Goal: Task Accomplishment & Management: Use online tool/utility

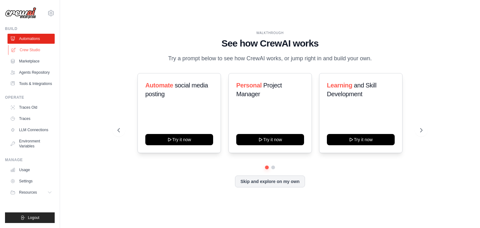
click at [28, 49] on link "Crew Studio" at bounding box center [31, 50] width 47 height 10
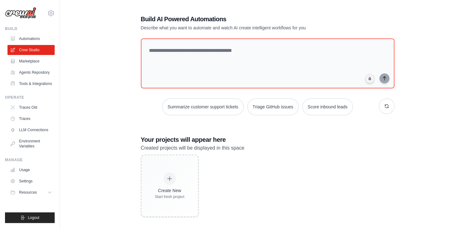
scroll to position [12, 0]
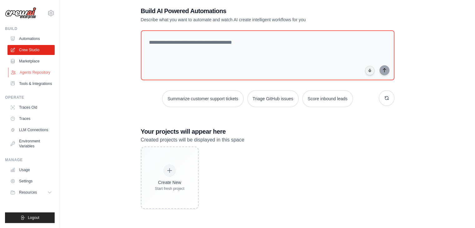
click at [32, 72] on link "Agents Repository" at bounding box center [31, 72] width 47 height 10
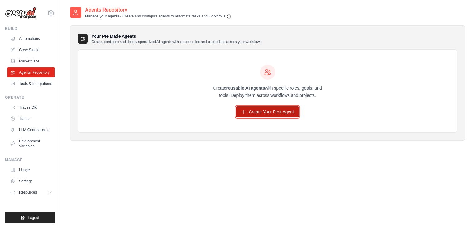
click at [269, 112] on link "Create Your First Agent" at bounding box center [267, 111] width 63 height 11
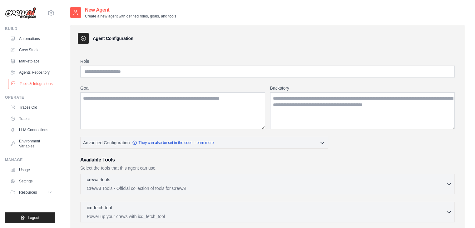
click at [37, 85] on link "Tools & Integrations" at bounding box center [31, 84] width 47 height 10
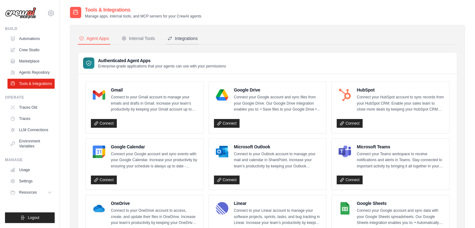
click at [178, 37] on div "Integrations" at bounding box center [182, 38] width 30 height 6
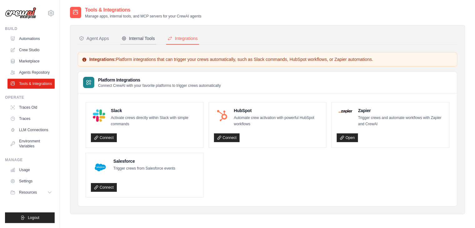
click at [152, 41] on div "Internal Tools" at bounding box center [138, 38] width 33 height 6
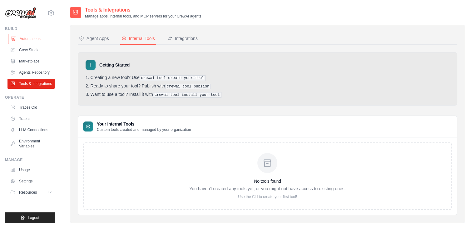
click at [32, 37] on link "Automations" at bounding box center [31, 39] width 47 height 10
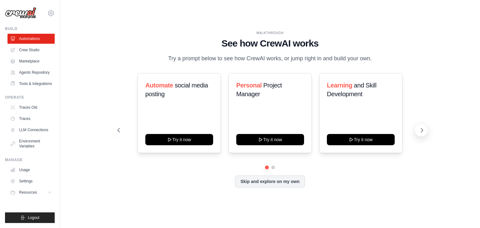
click at [420, 130] on icon at bounding box center [422, 130] width 6 height 6
click at [421, 129] on icon at bounding box center [422, 130] width 2 height 4
click at [22, 13] on img at bounding box center [20, 13] width 31 height 12
click at [30, 60] on link "Marketplace" at bounding box center [31, 61] width 47 height 10
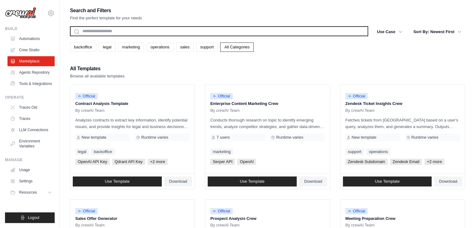
click at [112, 28] on input "text" at bounding box center [219, 31] width 298 height 10
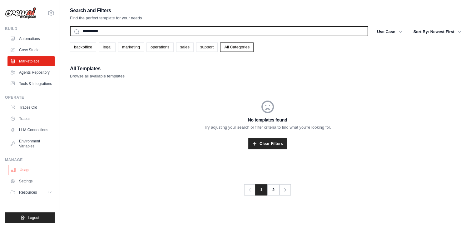
scroll to position [12, 0]
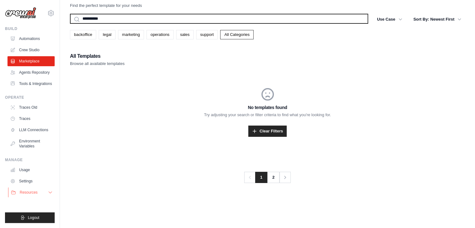
type input "**********"
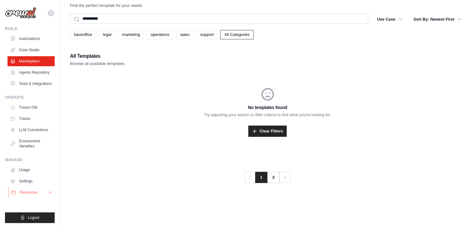
click at [35, 192] on span "Resources" at bounding box center [29, 192] width 18 height 5
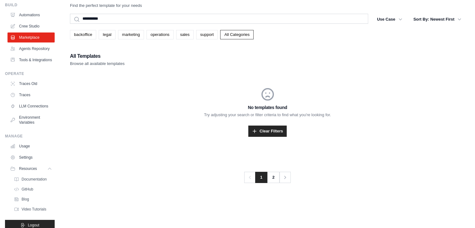
scroll to position [46, 0]
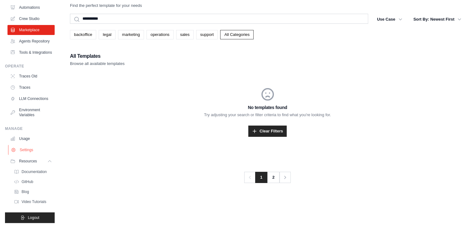
click at [30, 150] on link "Settings" at bounding box center [31, 150] width 47 height 10
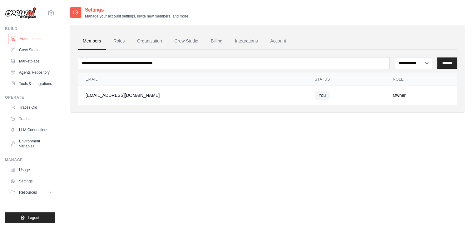
click at [29, 38] on link "Automations" at bounding box center [31, 39] width 47 height 10
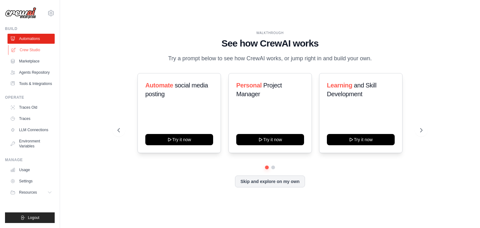
click at [27, 51] on link "Crew Studio" at bounding box center [31, 50] width 47 height 10
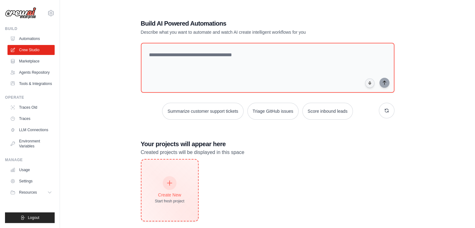
click at [168, 181] on icon at bounding box center [169, 183] width 7 height 7
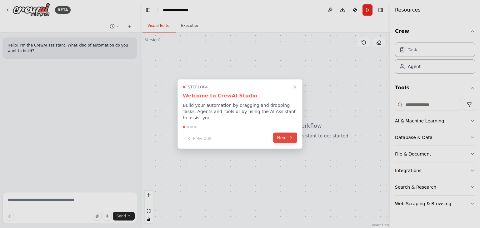
click at [286, 133] on button "Next" at bounding box center [285, 138] width 24 height 10
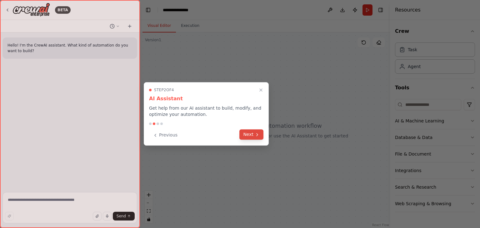
click at [260, 135] on button "Next" at bounding box center [251, 134] width 24 height 10
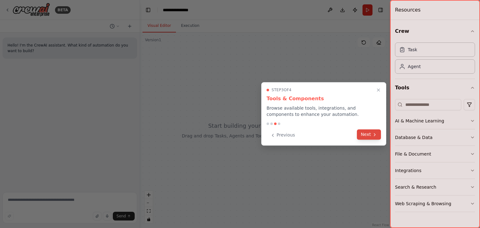
click at [373, 133] on icon at bounding box center [374, 134] width 5 height 5
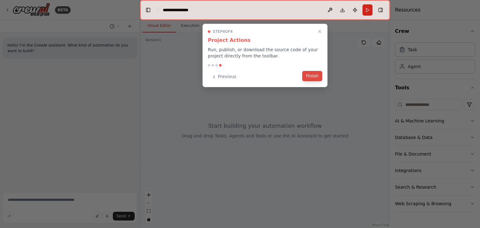
click at [310, 74] on button "Finish" at bounding box center [312, 76] width 20 height 10
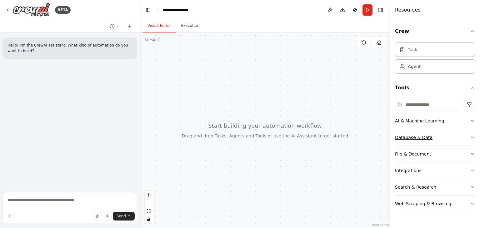
click at [413, 138] on div "Database & Data" at bounding box center [413, 137] width 37 height 6
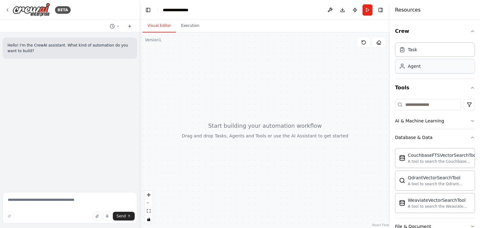
click at [417, 67] on div "Agent" at bounding box center [414, 66] width 13 height 6
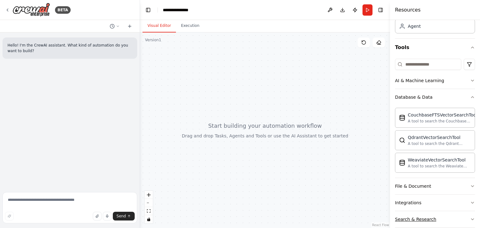
scroll to position [66, 0]
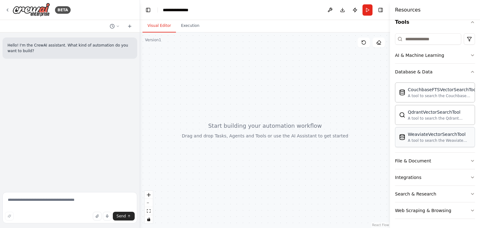
click at [423, 137] on div "WeaviateVectorSearchTool A tool to search the Weaviate database for relevant in…" at bounding box center [439, 137] width 63 height 12
click at [425, 193] on div "Search & Research" at bounding box center [415, 194] width 41 height 6
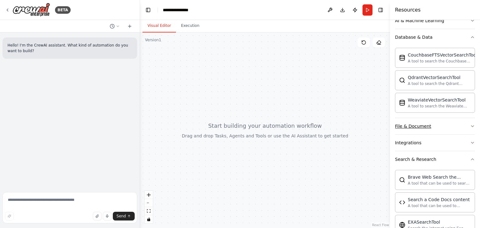
scroll to position [97, 0]
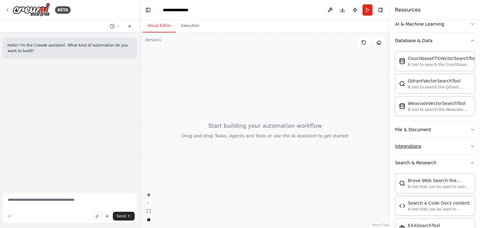
click at [410, 147] on div "Integrations" at bounding box center [408, 146] width 26 height 6
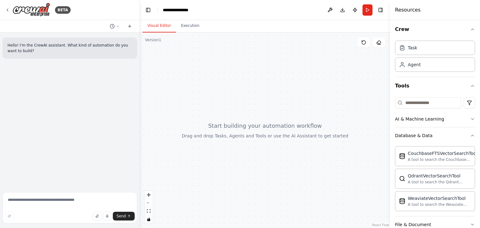
scroll to position [0, 0]
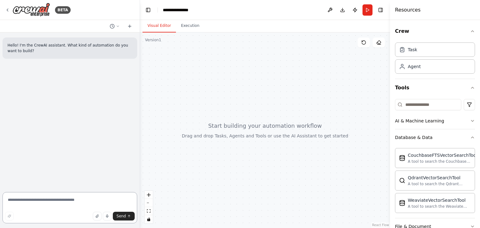
click at [32, 205] on textarea at bounding box center [69, 207] width 135 height 31
type textarea "**********"
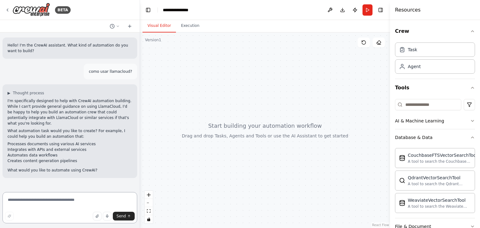
click at [58, 203] on textarea at bounding box center [69, 207] width 135 height 31
type textarea "*"
type textarea "**********"
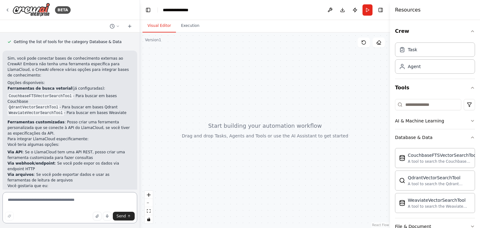
scroll to position [293, 0]
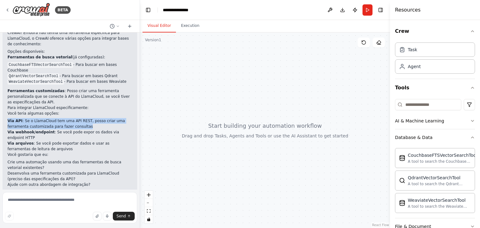
drag, startPoint x: 8, startPoint y: 104, endPoint x: 83, endPoint y: 109, distance: 75.4
click at [83, 118] on li "Via API : Se o LlamaCloud tem uma API REST, posso criar uma ferramenta customiz…" at bounding box center [69, 123] width 125 height 11
click at [27, 204] on textarea at bounding box center [69, 207] width 135 height 31
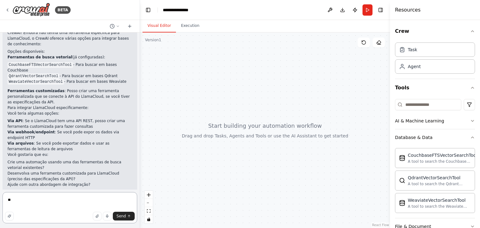
type textarea "*"
drag, startPoint x: 42, startPoint y: 161, endPoint x: 16, endPoint y: 158, distance: 26.3
click at [16, 171] on li "Desenvolva uma ferramenta customizada para LlamaCloud (preciso das especificaçõ…" at bounding box center [69, 176] width 125 height 11
click at [8, 171] on li "Desenvolva uma ferramenta customizada para LlamaCloud (preciso das especificaçõ…" at bounding box center [69, 176] width 125 height 11
drag, startPoint x: 8, startPoint y: 157, endPoint x: 104, endPoint y: 155, distance: 95.9
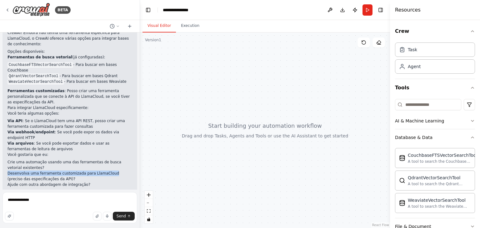
click at [104, 171] on li "Desenvolva uma ferramenta customizada para LlamaCloud (preciso das especificaçõ…" at bounding box center [69, 176] width 125 height 11
copy li "Desenvolva uma ferramenta customizada para LlamaCloud"
drag, startPoint x: 39, startPoint y: 200, endPoint x: 0, endPoint y: 200, distance: 39.1
click at [0, 200] on div "BETA Hello! I'm the CrewAI assistant. What kind of automation do you want to bu…" at bounding box center [70, 114] width 140 height 228
paste textarea "**********"
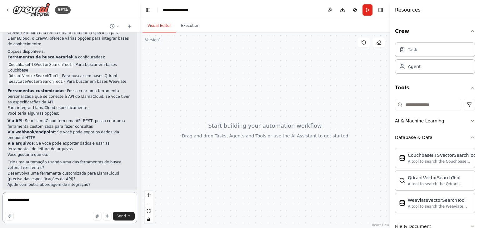
type textarea "**********"
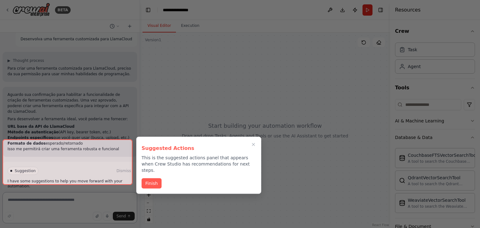
scroll to position [474, 0]
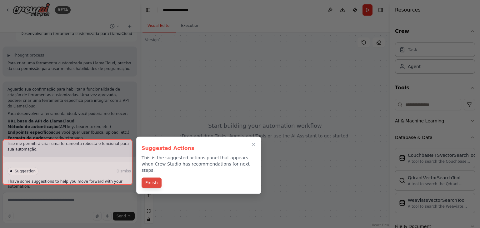
click at [151, 178] on button "Finish" at bounding box center [152, 183] width 20 height 10
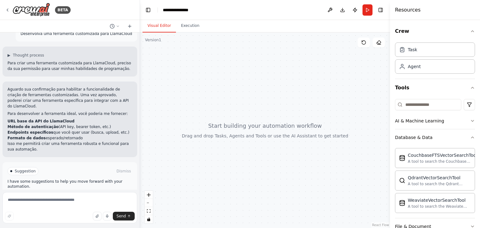
click at [71, 195] on span "Enable coding skills" at bounding box center [72, 197] width 37 height 5
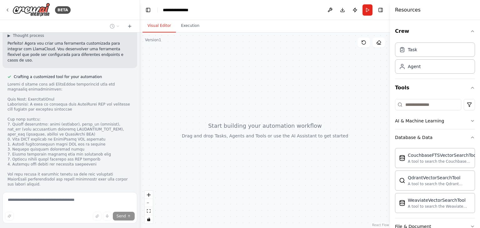
scroll to position [649, 0]
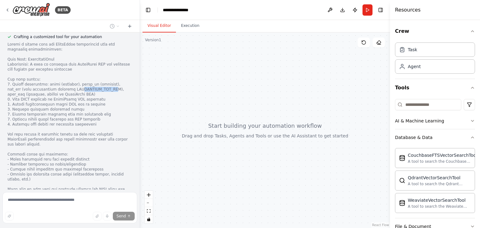
drag, startPoint x: 80, startPoint y: 62, endPoint x: 50, endPoint y: 61, distance: 30.0
click at [50, 61] on div at bounding box center [69, 119] width 125 height 155
drag, startPoint x: 23, startPoint y: 57, endPoint x: 45, endPoint y: 55, distance: 21.9
click at [45, 55] on div at bounding box center [69, 119] width 125 height 155
click at [69, 55] on div at bounding box center [69, 119] width 125 height 155
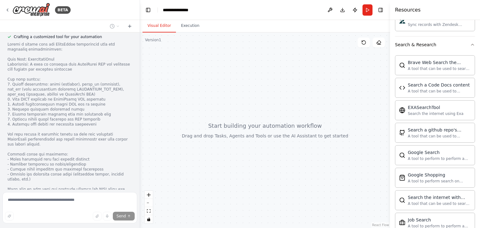
scroll to position [719, 0]
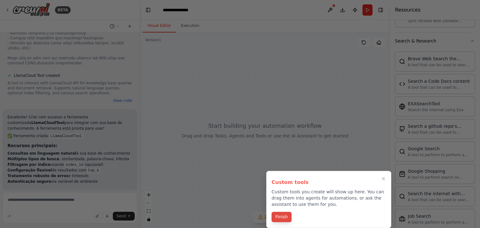
click at [283, 214] on button "Finish" at bounding box center [282, 217] width 20 height 10
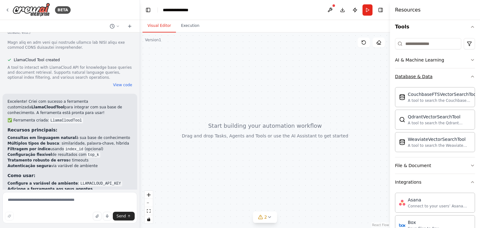
scroll to position [62, 0]
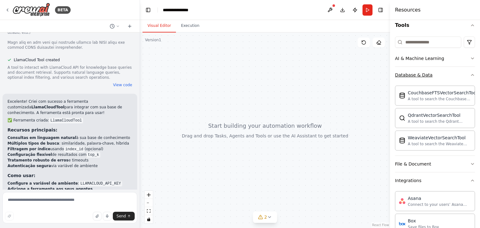
click at [421, 74] on div "Database & Data" at bounding box center [413, 75] width 37 height 6
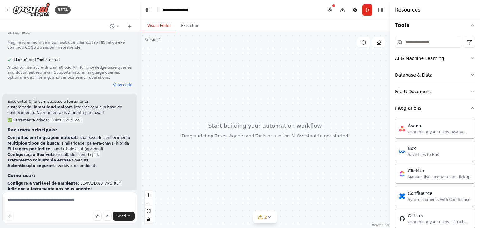
click at [412, 107] on div "Integrations" at bounding box center [408, 108] width 26 height 6
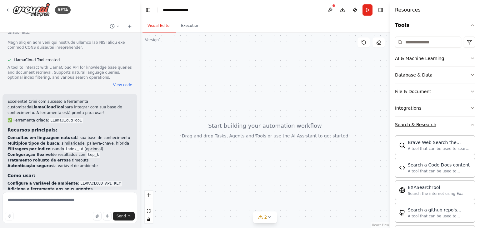
click at [420, 123] on div "Search & Research" at bounding box center [415, 125] width 41 height 6
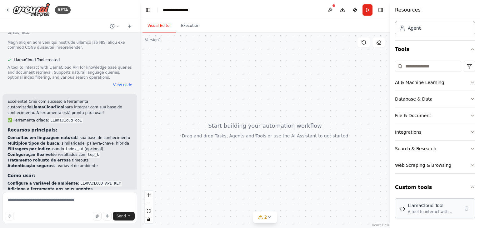
click at [424, 207] on div "LlamaCloud Tool" at bounding box center [434, 205] width 52 height 6
click at [425, 214] on div "LlamaCloud Tool A tool to interact with LlamaCloud API for knowledge base queri…" at bounding box center [435, 208] width 80 height 20
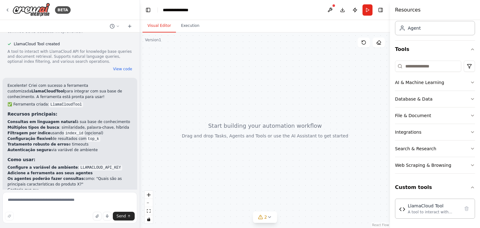
scroll to position [827, 0]
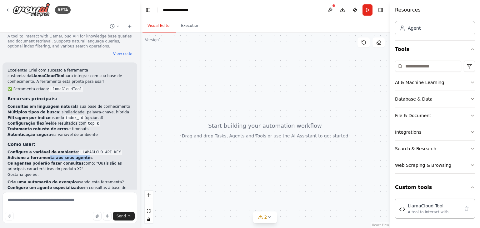
drag, startPoint x: 75, startPoint y: 124, endPoint x: 44, endPoint y: 124, distance: 31.6
click at [44, 156] on strong "Adicione a ferramenta aos seus agentes" at bounding box center [49, 158] width 85 height 4
click at [416, 211] on div "A tool to interact with LlamaCloud API for knowledge base queries and document …" at bounding box center [434, 211] width 52 height 5
click at [414, 212] on div "A tool to interact with LlamaCloud API for knowledge base queries and document …" at bounding box center [434, 211] width 52 height 5
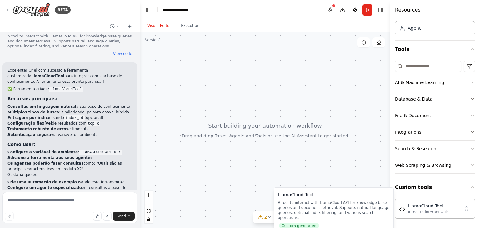
click at [297, 223] on span "Custom generated" at bounding box center [299, 226] width 40 height 6
click at [424, 211] on div "A tool to interact with LlamaCloud API for knowledge base queries and document …" at bounding box center [434, 211] width 52 height 5
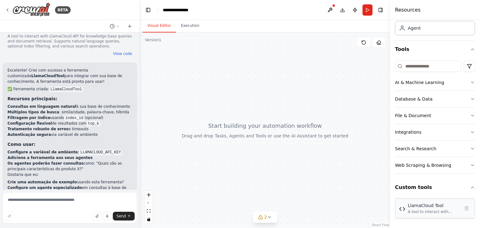
click at [424, 211] on div "A tool to interact with LlamaCloud API for knowledge base queries and document …" at bounding box center [434, 211] width 52 height 5
click at [151, 42] on div "Version 1" at bounding box center [153, 39] width 16 height 5
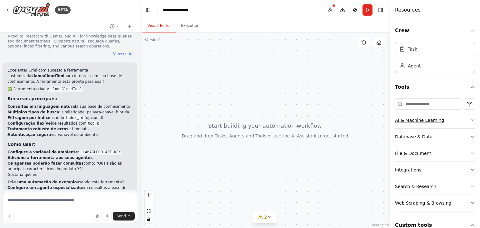
scroll to position [0, 0]
click at [413, 66] on div "Agent" at bounding box center [414, 66] width 13 height 6
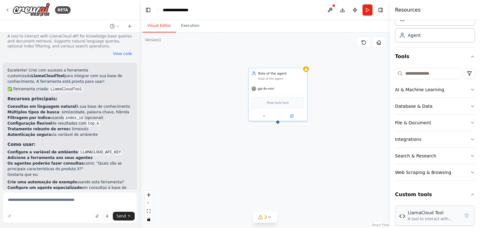
scroll to position [38, 0]
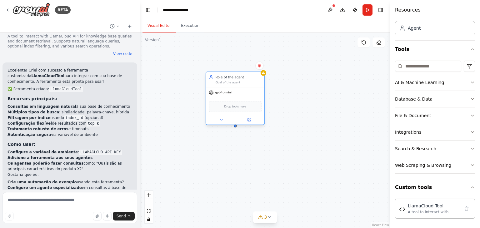
drag, startPoint x: 284, startPoint y: 80, endPoint x: 232, endPoint y: 85, distance: 52.1
click at [232, 85] on div "Role of the agent Goal of the agent" at bounding box center [235, 79] width 58 height 15
click at [415, 209] on div "A tool to interact with LlamaCloud API for knowledge base queries and document …" at bounding box center [434, 211] width 52 height 5
click at [332, 6] on button at bounding box center [330, 9] width 10 height 11
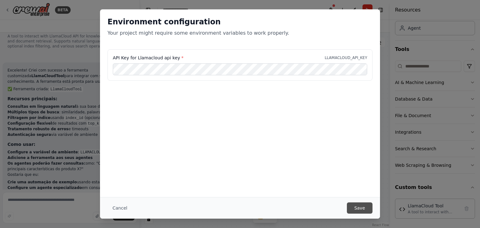
click at [360, 209] on button "Save" at bounding box center [360, 207] width 26 height 11
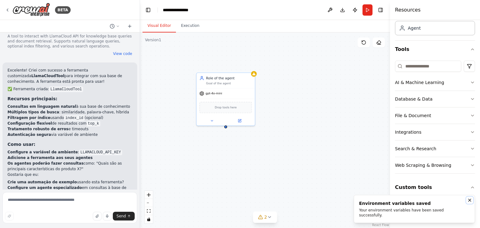
click at [468, 203] on icon "Notifications (F8)" at bounding box center [469, 200] width 5 height 5
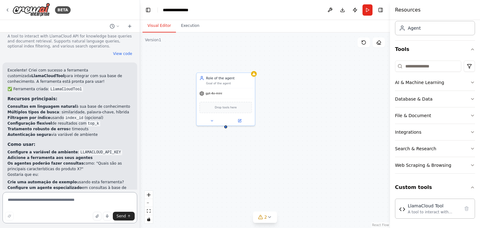
click at [85, 198] on textarea at bounding box center [69, 207] width 135 height 31
click at [229, 107] on div "LlamaCloud Tool" at bounding box center [225, 107] width 52 height 12
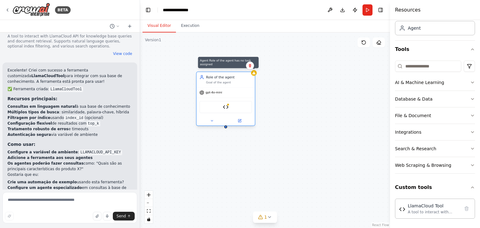
click at [252, 74] on icon at bounding box center [253, 73] width 3 height 3
click at [256, 75] on div "Agent Role of the agent has no task assigned Role of the agent Goal of the agen…" at bounding box center [265, 130] width 250 height 196
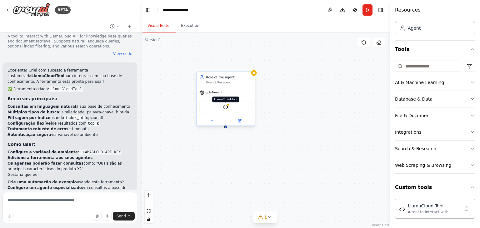
click at [227, 107] on img at bounding box center [226, 107] width 6 height 6
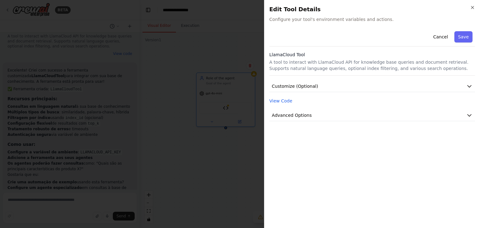
click at [309, 69] on p "A tool to interact with LlamaCloud API for knowledge base queries and document …" at bounding box center [372, 65] width 206 height 12
click at [288, 82] on button "Customize (Optional)" at bounding box center [372, 87] width 206 height 12
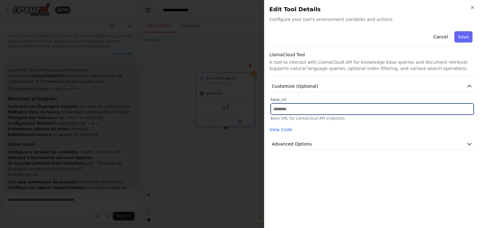
click at [286, 106] on input "text" at bounding box center [372, 108] width 203 height 11
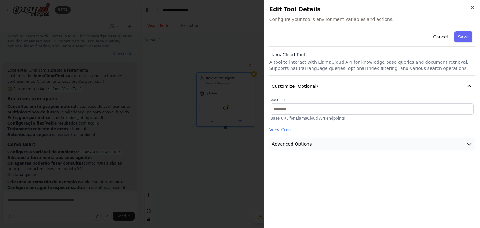
click at [289, 149] on button "Advanced Options" at bounding box center [372, 144] width 206 height 12
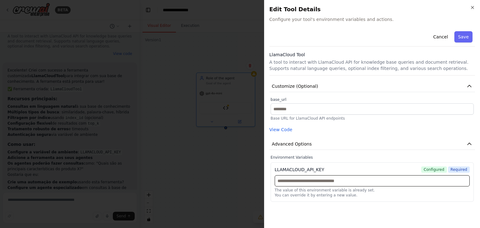
click at [300, 182] on input "text" at bounding box center [372, 180] width 195 height 11
paste input "**********"
type input "**********"
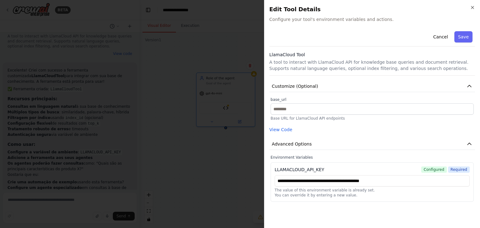
click at [359, 199] on div "**********" at bounding box center [372, 181] width 203 height 39
click at [342, 118] on p "Base URL for LlamaCloud API endpoints" at bounding box center [372, 118] width 203 height 5
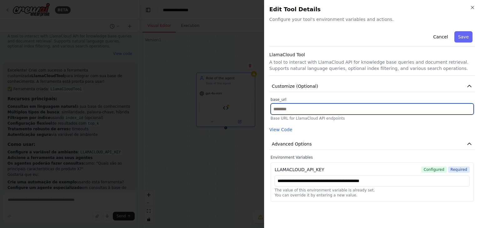
click at [316, 111] on input "text" at bounding box center [372, 108] width 203 height 11
paste input "**********"
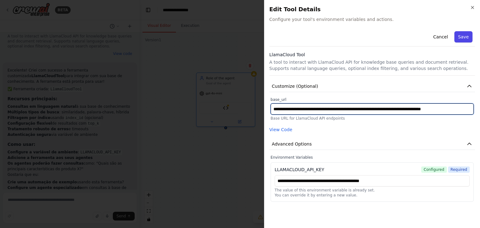
type input "**********"
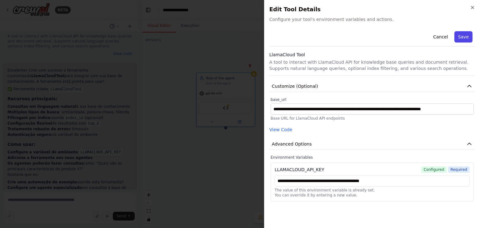
click at [464, 36] on button "Save" at bounding box center [463, 36] width 18 height 11
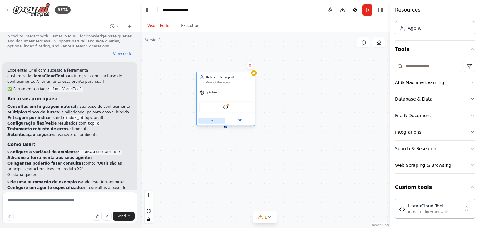
click at [212, 119] on icon at bounding box center [212, 121] width 4 height 4
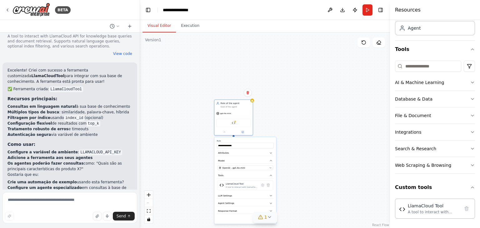
click at [261, 217] on icon at bounding box center [260, 217] width 5 height 5
click at [301, 201] on button at bounding box center [306, 200] width 11 height 7
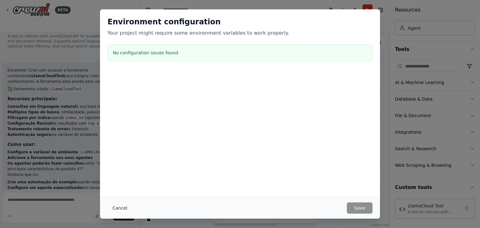
click at [113, 208] on button "Cancel" at bounding box center [119, 207] width 25 height 11
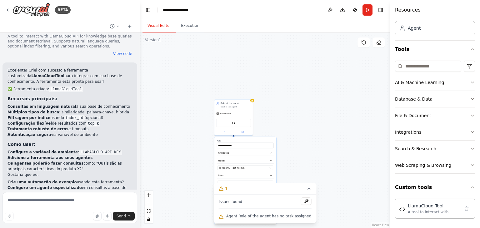
click at [321, 173] on div "**********" at bounding box center [265, 130] width 250 height 196
click at [55, 200] on textarea at bounding box center [69, 207] width 135 height 31
click at [234, 112] on div "gpt-4o-mini" at bounding box center [233, 112] width 38 height 7
click at [234, 108] on div "Role of the agent Goal of the agent" at bounding box center [233, 104] width 38 height 10
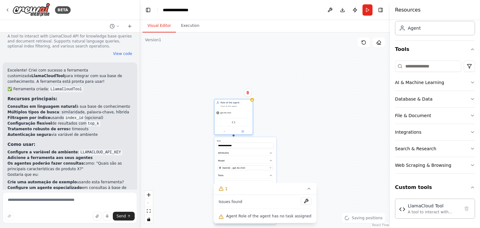
click at [234, 108] on div "Role of the agent Goal of the agent" at bounding box center [233, 104] width 38 height 10
click at [364, 8] on button "Run" at bounding box center [367, 9] width 10 height 11
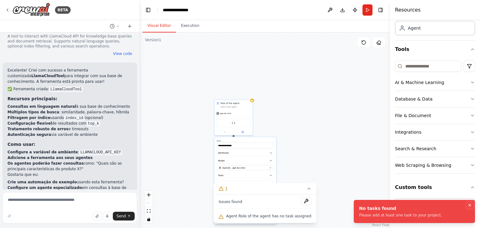
click at [469, 203] on icon "Notifications (F8)" at bounding box center [469, 205] width 5 height 5
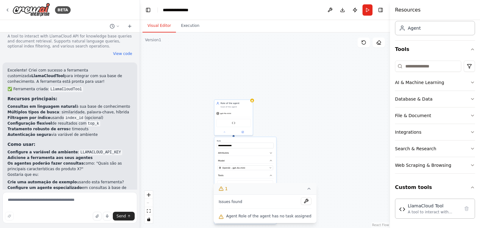
click at [307, 189] on icon at bounding box center [308, 188] width 2 height 1
click at [244, 132] on button at bounding box center [243, 132] width 18 height 4
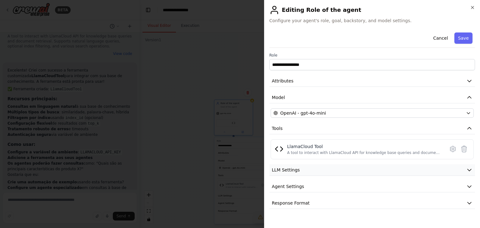
click at [292, 169] on span "LLM Settings" at bounding box center [286, 170] width 28 height 6
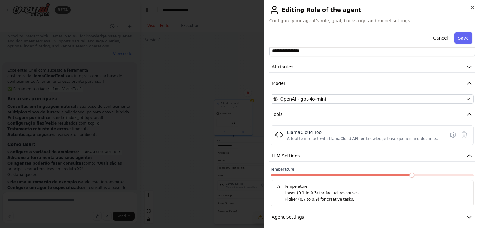
scroll to position [35, 0]
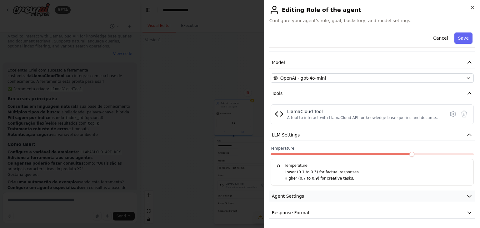
click at [297, 197] on span "Agent Settings" at bounding box center [288, 196] width 32 height 6
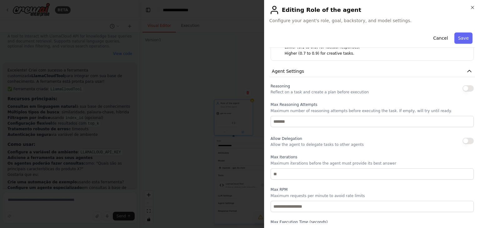
scroll to position [202, 0]
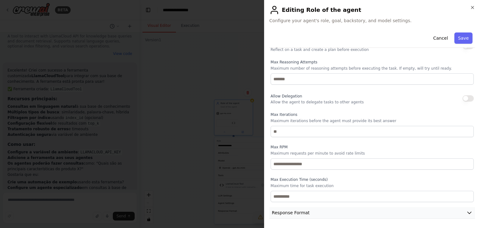
click at [292, 210] on span "Response Format" at bounding box center [291, 213] width 38 height 6
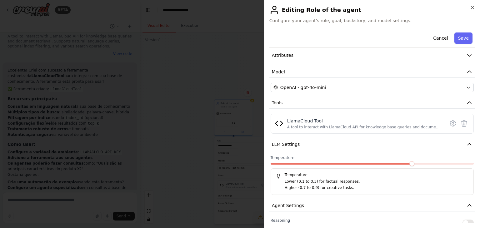
scroll to position [0, 0]
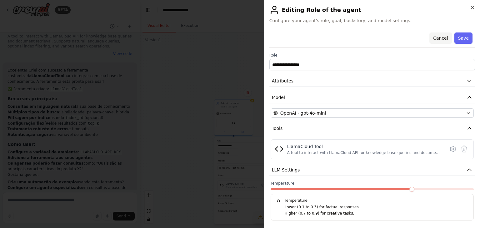
click at [437, 40] on button "Cancel" at bounding box center [440, 37] width 22 height 11
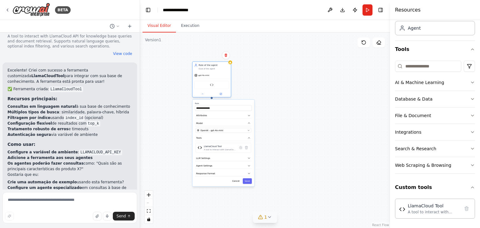
drag, startPoint x: 235, startPoint y: 108, endPoint x: 212, endPoint y: 71, distance: 44.1
click at [212, 71] on div "Role of the agent Goal of the agent" at bounding box center [211, 67] width 38 height 10
click at [274, 95] on div "**********" at bounding box center [265, 130] width 250 height 196
click at [47, 203] on textarea at bounding box center [69, 207] width 135 height 31
type textarea "**********"
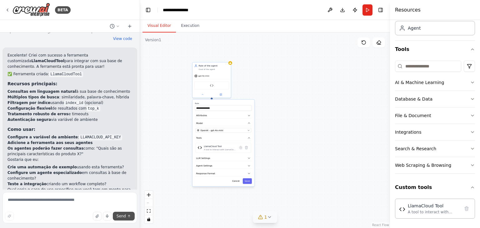
scroll to position [878, 0]
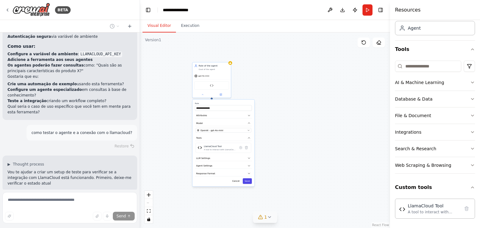
click at [249, 181] on button "Save" at bounding box center [247, 181] width 9 height 6
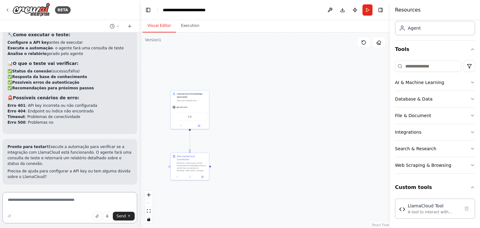
scroll to position [1261, 0]
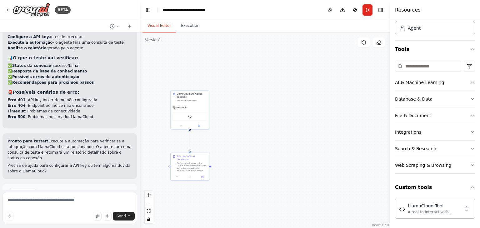
click at [72, 217] on span "Run Automation" at bounding box center [72, 219] width 30 height 5
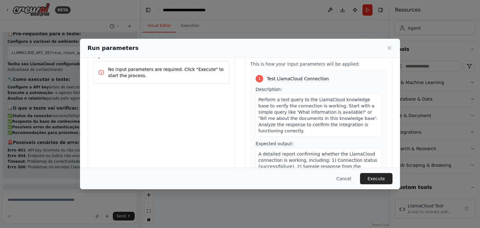
scroll to position [0, 0]
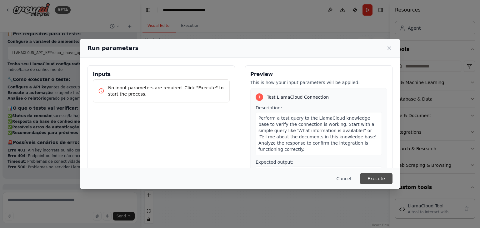
click at [377, 178] on button "Execute" at bounding box center [376, 178] width 32 height 11
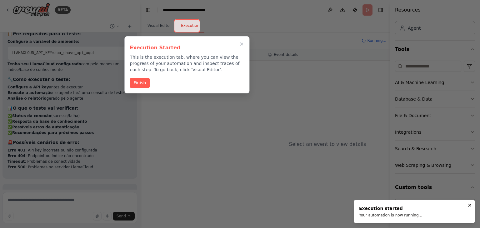
scroll to position [1211, 0]
click at [144, 84] on button "Finish" at bounding box center [140, 82] width 20 height 10
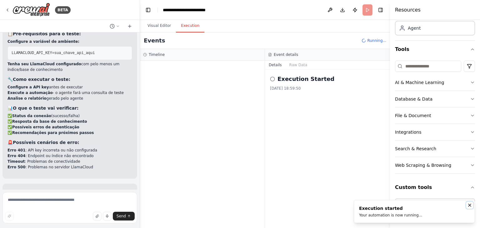
click at [468, 206] on icon "Notifications (F8)" at bounding box center [469, 205] width 5 height 5
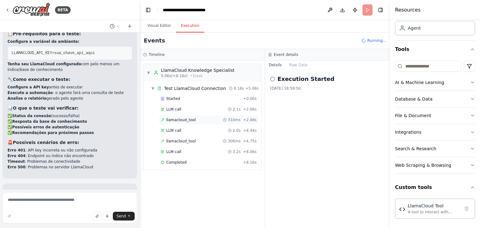
scroll to position [1261, 0]
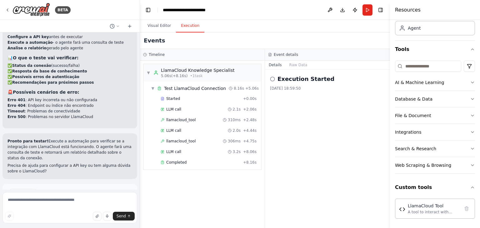
click at [67, 217] on span "Improve automation" at bounding box center [72, 219] width 38 height 5
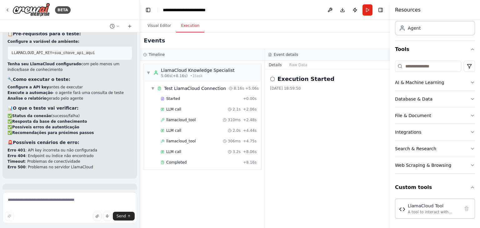
scroll to position [1231, 0]
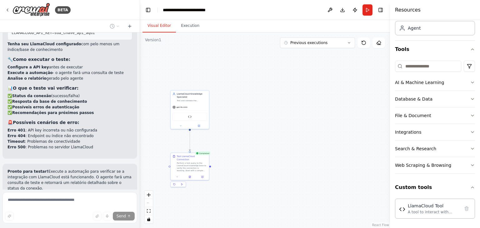
click at [160, 25] on button "Visual Editor" at bounding box center [158, 25] width 33 height 13
click at [194, 162] on div "Perform a test query to the LlamaCloud knowledge base to verify the connection …" at bounding box center [192, 166] width 30 height 10
click at [202, 175] on icon at bounding box center [203, 176] width 2 height 2
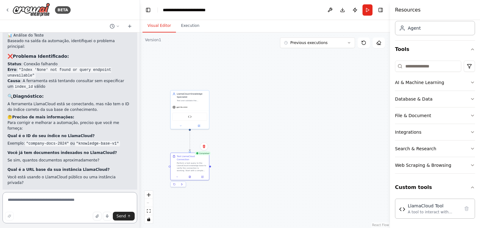
scroll to position [1416, 0]
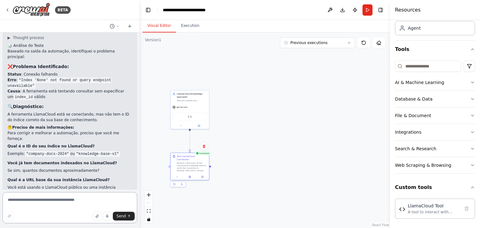
click at [25, 206] on textarea at bounding box center [69, 207] width 135 height 31
paste textarea "**********"
type textarea "**********"
click at [122, 217] on span "Send" at bounding box center [121, 216] width 9 height 5
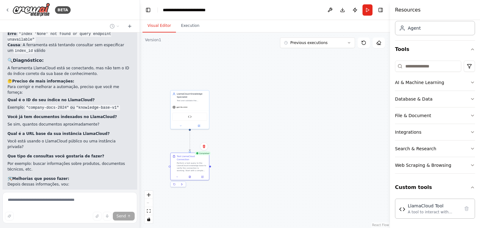
scroll to position [1499, 0]
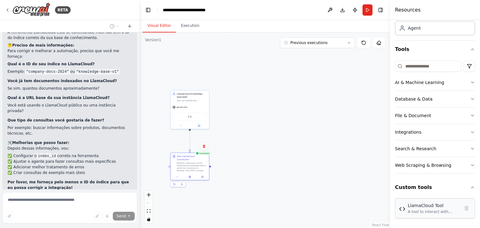
click at [422, 208] on div "LlamaCloud Tool A tool to interact with LlamaCloud API for knowledge base queri…" at bounding box center [434, 208] width 52 height 12
click at [193, 117] on div "LlamaCloud Tool" at bounding box center [189, 116] width 35 height 8
click at [192, 118] on div "LlamaCloud Tool" at bounding box center [189, 116] width 35 height 8
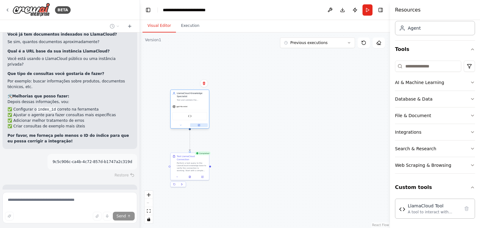
scroll to position [1551, 0]
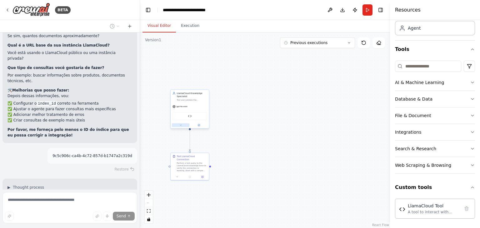
click at [180, 124] on icon at bounding box center [180, 125] width 2 height 2
click at [197, 180] on div "A tool to interact with LlamaCloud API for knowledge base queries and document …" at bounding box center [198, 181] width 32 height 2
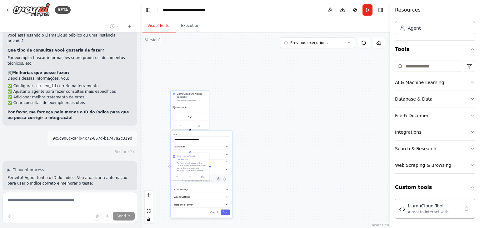
click at [218, 178] on icon at bounding box center [218, 178] width 3 height 3
click at [255, 171] on div ".deletable-edge-delete-btn { width: 20px; height: 20px; border: 0px solid #ffff…" at bounding box center [265, 130] width 250 height 196
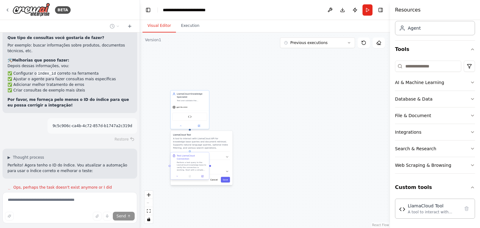
scroll to position [1594, 0]
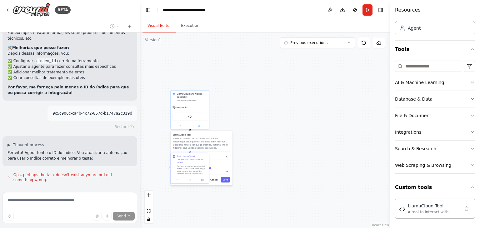
click at [216, 147] on p "A tool to interact with LlamaCloud API for knowledge base queries and document …" at bounding box center [201, 143] width 57 height 12
click at [214, 145] on p "A tool to interact with LlamaCloud API for knowledge base queries and document …" at bounding box center [201, 143] width 57 height 12
click at [228, 171] on icon "button" at bounding box center [227, 171] width 3 height 3
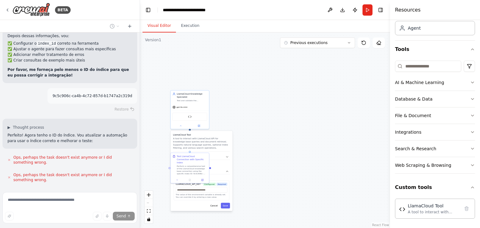
scroll to position [1624, 0]
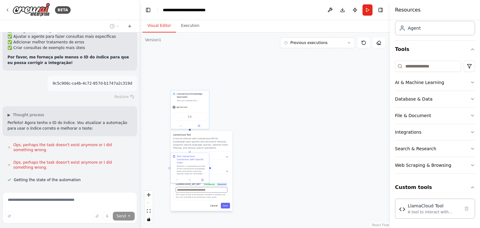
click at [210, 190] on input "text" at bounding box center [202, 190] width 52 height 6
click at [227, 155] on icon "button" at bounding box center [227, 156] width 3 height 3
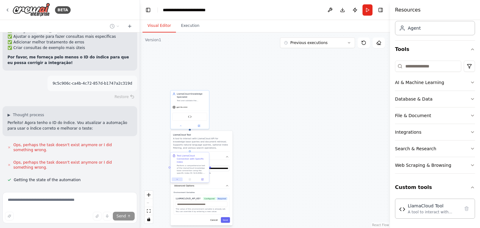
click at [177, 178] on icon at bounding box center [177, 179] width 2 height 2
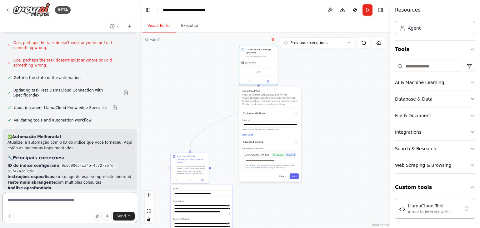
drag, startPoint x: 198, startPoint y: 100, endPoint x: 268, endPoint y: 56, distance: 82.7
click at [268, 56] on div "Test and validate the connection to LlamaCloud knowledge base by performing sam…" at bounding box center [261, 56] width 30 height 2
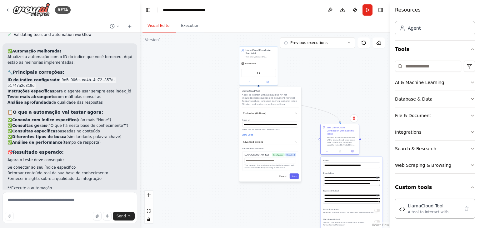
scroll to position [1817, 0]
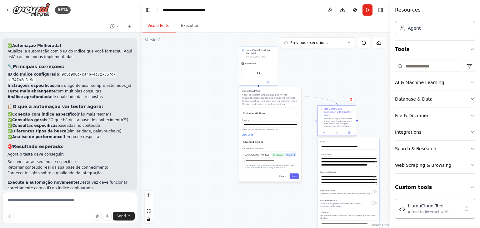
drag, startPoint x: 201, startPoint y: 162, endPoint x: 347, endPoint y: 113, distance: 153.2
click at [347, 113] on div "Test LlamaCloud Connection with Specific Index Perform a comprehensive test of …" at bounding box center [339, 117] width 30 height 20
click at [256, 142] on span "Advanced Options" at bounding box center [253, 142] width 20 height 3
click at [260, 111] on button "Customize (Optional)" at bounding box center [270, 113] width 57 height 6
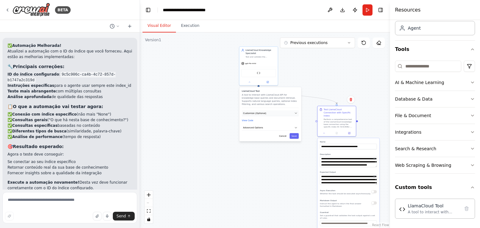
click at [260, 111] on button "Customize (Optional)" at bounding box center [270, 113] width 57 height 6
click at [250, 135] on button "View Code" at bounding box center [248, 134] width 12 height 3
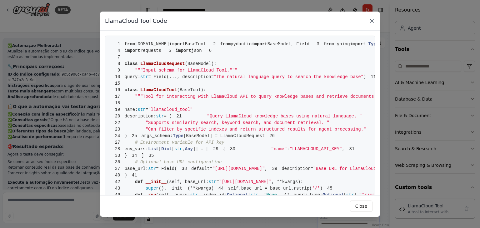
click at [371, 18] on icon at bounding box center [372, 21] width 6 height 6
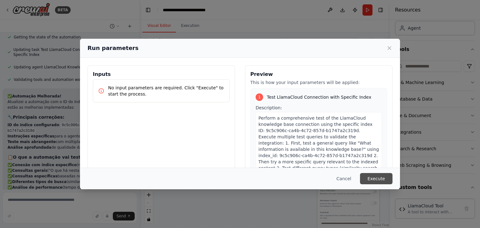
click at [385, 178] on button "Execute" at bounding box center [376, 178] width 32 height 11
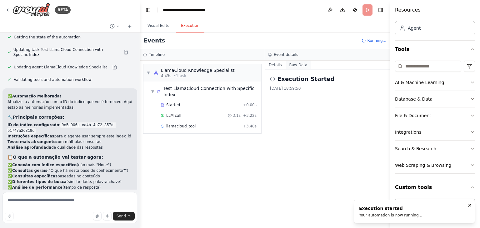
click at [296, 64] on button "Raw Data" at bounding box center [299, 65] width 26 height 9
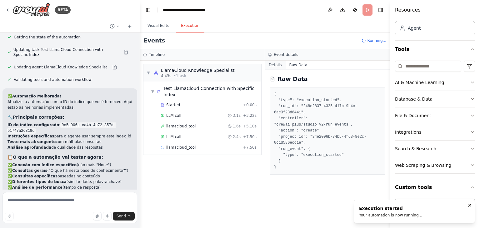
click at [273, 66] on button "Details" at bounding box center [275, 65] width 21 height 9
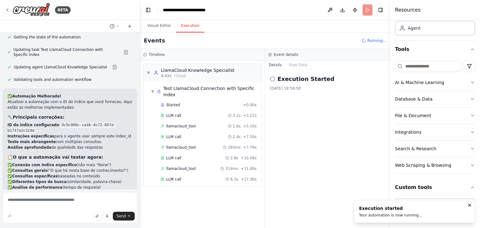
scroll to position [1817, 0]
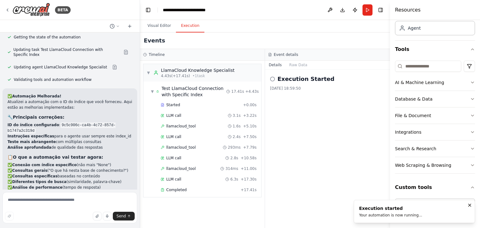
scroll to position [1786, 0]
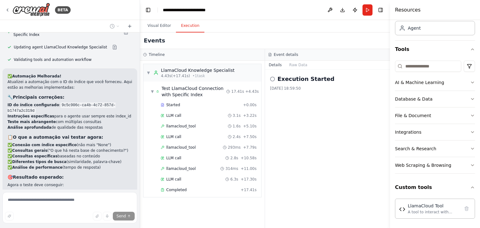
drag, startPoint x: 85, startPoint y: 152, endPoint x: 102, endPoint y: 159, distance: 18.9
click at [102, 210] on p "Execute a automação novamente! Desta vez deve funcionar corretamente com o ID d…" at bounding box center [69, 215] width 125 height 11
click at [33, 160] on div "✅ Automação Melhorada! Atualizei a automação com o ID do índice que você fornec…" at bounding box center [69, 147] width 135 height 158
drag, startPoint x: 70, startPoint y: 84, endPoint x: 91, endPoint y: 84, distance: 21.6
click at [91, 142] on li "✅ Conexão com índice específico (não mais "None")" at bounding box center [69, 145] width 125 height 6
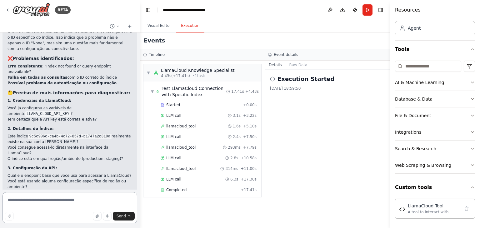
scroll to position [2019, 0]
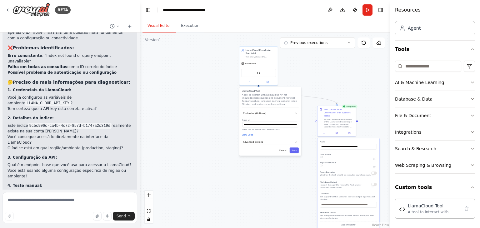
click at [160, 22] on button "Visual Editor" at bounding box center [158, 25] width 33 height 13
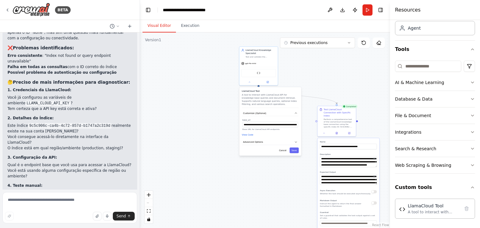
click at [340, 138] on div "**********" at bounding box center [348, 198] width 62 height 121
click at [259, 143] on span "Advanced Options" at bounding box center [253, 142] width 20 height 3
click at [261, 158] on input "text" at bounding box center [270, 161] width 52 height 6
click at [249, 162] on input "text" at bounding box center [270, 161] width 52 height 6
paste input "**********"
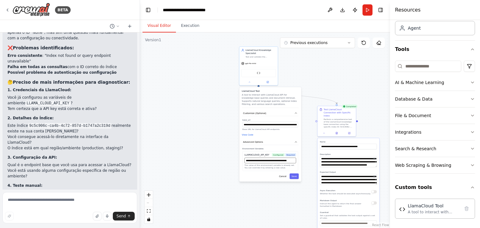
scroll to position [0, 22]
type input "**********"
click at [295, 179] on div "**********" at bounding box center [270, 134] width 62 height 95
click at [295, 175] on button "Save" at bounding box center [294, 176] width 9 height 6
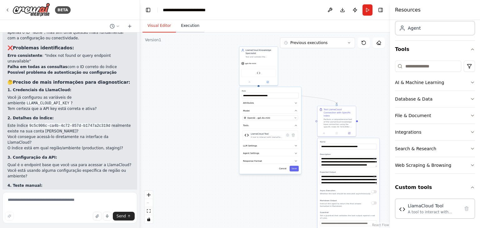
click at [188, 28] on button "Execution" at bounding box center [190, 25] width 28 height 13
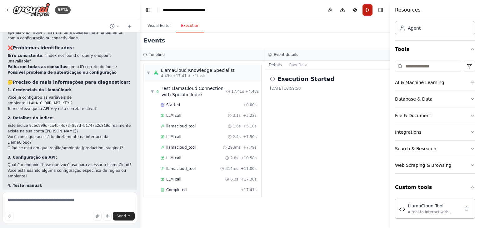
click at [364, 8] on button "Run" at bounding box center [367, 9] width 10 height 11
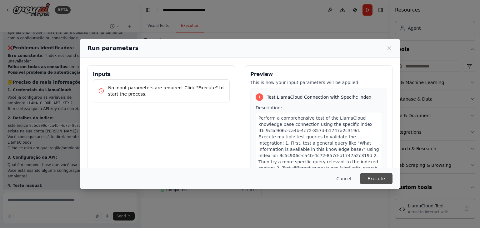
click at [375, 178] on button "Execute" at bounding box center [376, 178] width 32 height 11
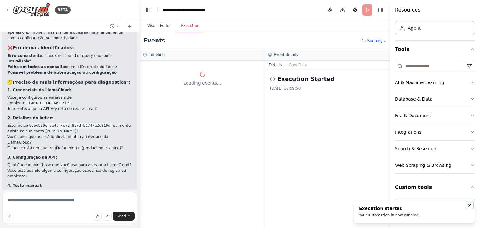
click at [471, 203] on icon "Notifications (F8)" at bounding box center [469, 205] width 5 height 5
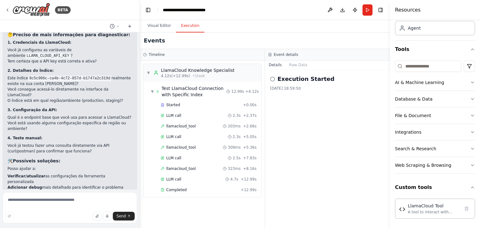
scroll to position [2069, 0]
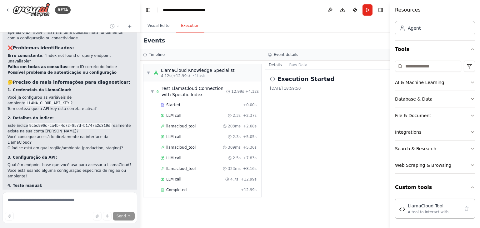
scroll to position [2039, 0]
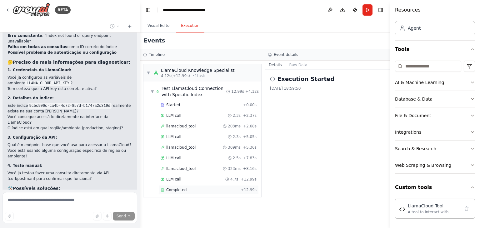
click at [181, 189] on span "Completed" at bounding box center [176, 189] width 20 height 5
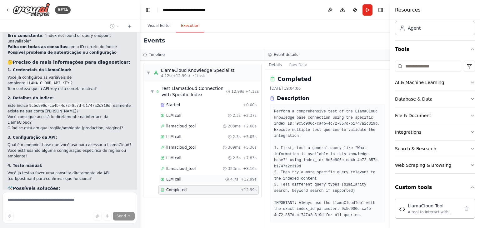
click at [169, 178] on span "LLM call" at bounding box center [173, 179] width 15 height 5
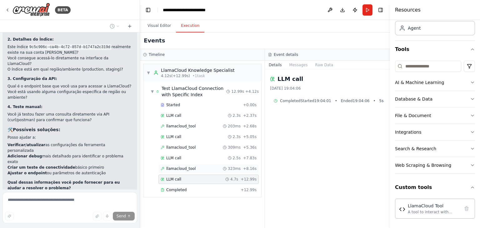
scroll to position [2104, 0]
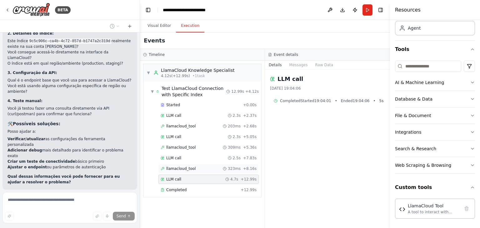
click at [174, 168] on span "llamacloud_tool" at bounding box center [180, 168] width 29 height 5
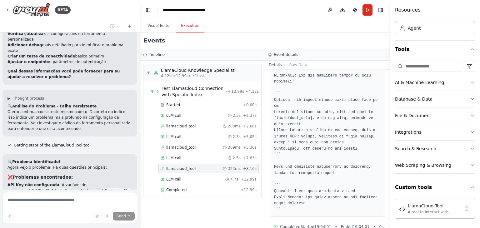
scroll to position [2315, 0]
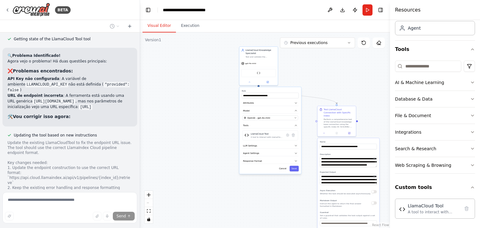
click at [160, 23] on button "Visual Editor" at bounding box center [158, 25] width 33 height 13
click at [253, 144] on span "LLM Settings" at bounding box center [250, 145] width 14 height 3
click at [254, 160] on span "Response Format" at bounding box center [252, 160] width 19 height 3
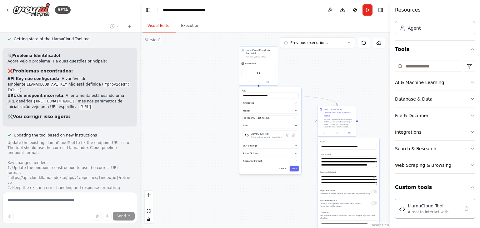
click at [470, 99] on icon "button" at bounding box center [472, 99] width 5 height 5
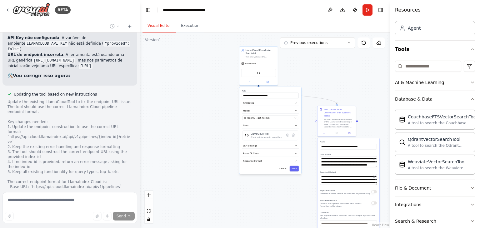
scroll to position [2368, 0]
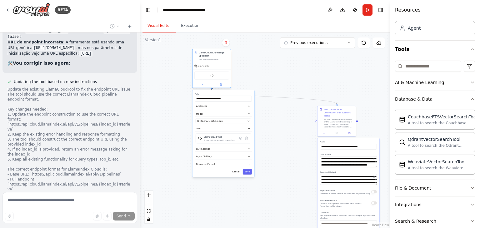
drag, startPoint x: 257, startPoint y: 61, endPoint x: 202, endPoint y: 62, distance: 55.3
click at [202, 62] on div "gpt-4o-mini" at bounding box center [211, 65] width 38 height 7
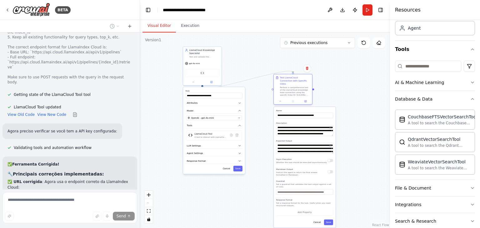
drag, startPoint x: 338, startPoint y: 124, endPoint x: 296, endPoint y: 92, distance: 53.7
click at [296, 92] on div "Test LlamaCloud Connection with Specific Index Perform a comprehensive test of …" at bounding box center [293, 86] width 38 height 24
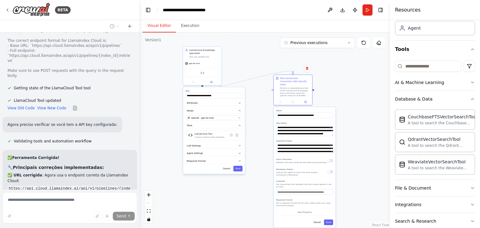
scroll to position [2549, 0]
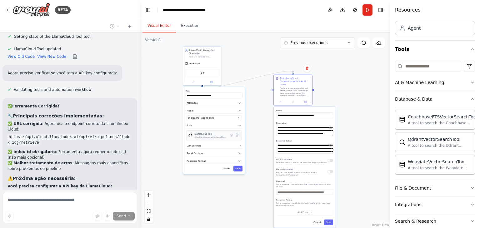
click at [203, 137] on div "A tool to interact with LlamaCloud API for knowledge base queries and document …" at bounding box center [210, 137] width 32 height 2
click at [231, 135] on icon at bounding box center [231, 135] width 3 height 3
click at [201, 118] on span "Advanced Options" at bounding box center [197, 119] width 20 height 3
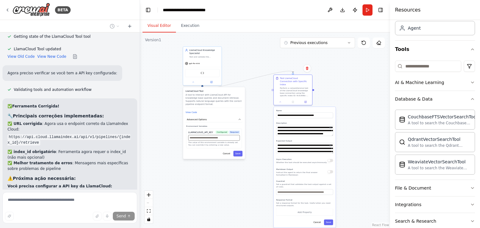
click at [213, 135] on input "text" at bounding box center [214, 138] width 52 height 6
paste input "**********"
type input "**********"
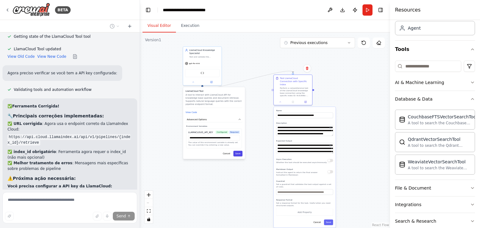
click at [239, 151] on button "Save" at bounding box center [237, 154] width 9 height 6
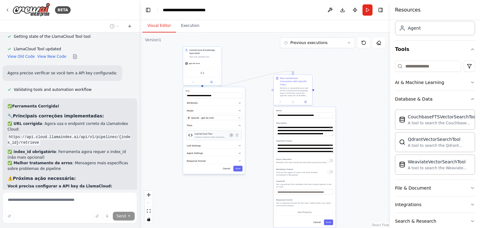
click at [233, 137] on button at bounding box center [231, 135] width 6 height 6
click at [195, 110] on div "View Code" at bounding box center [214, 112] width 57 height 4
click at [195, 118] on button "Advanced Options" at bounding box center [214, 120] width 57 height 6
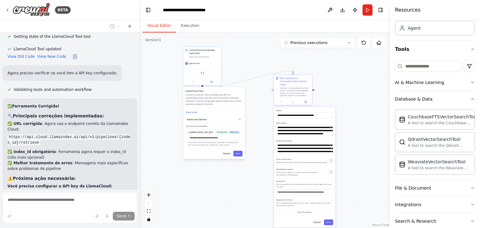
click at [211, 141] on p "The value of this environment variable is already set." at bounding box center [214, 142] width 52 height 2
click at [211, 135] on input "text" at bounding box center [214, 138] width 52 height 6
paste input "**********"
type input "**********"
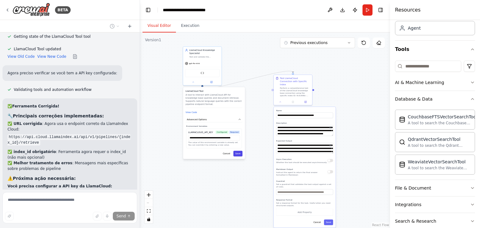
click at [239, 152] on button "Save" at bounding box center [237, 154] width 9 height 6
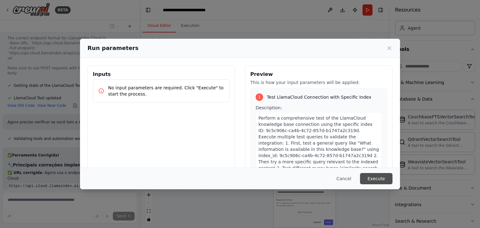
click at [369, 176] on button "Execute" at bounding box center [376, 178] width 32 height 11
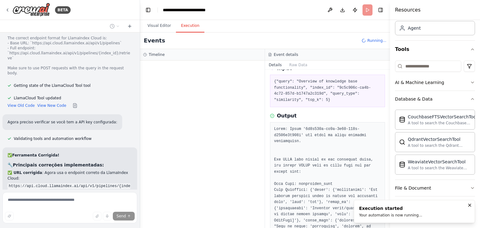
scroll to position [0, 0]
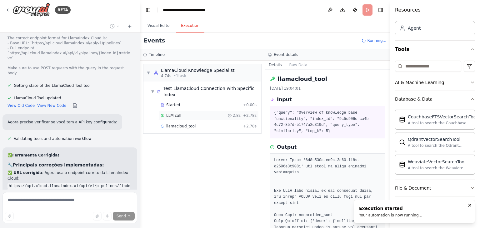
click at [172, 113] on span "LLM call" at bounding box center [173, 115] width 15 height 5
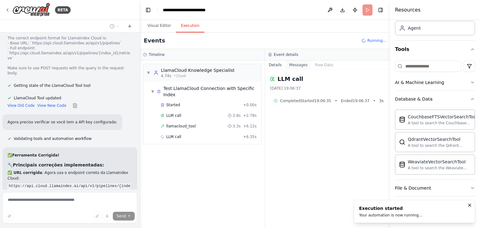
click at [287, 65] on button "Messages" at bounding box center [299, 65] width 26 height 9
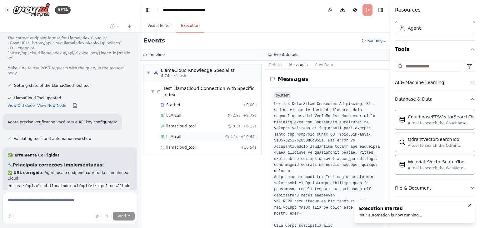
click at [174, 134] on span "LLM call" at bounding box center [173, 136] width 15 height 5
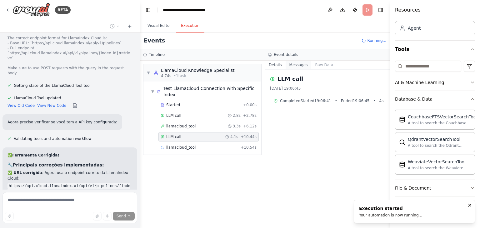
click at [300, 64] on button "Messages" at bounding box center [299, 65] width 26 height 9
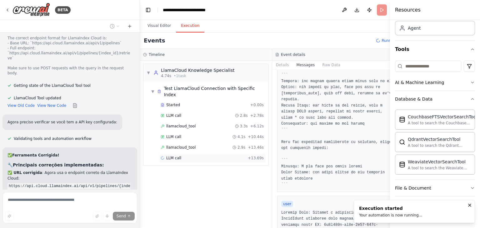
scroll to position [281, 0]
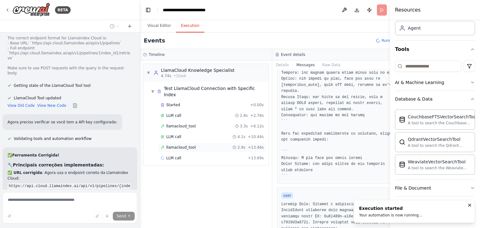
click at [178, 145] on span "llamacloud_tool" at bounding box center [180, 147] width 29 height 5
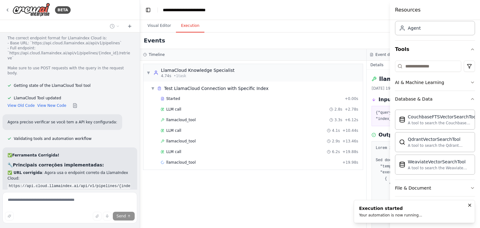
click at [459, 13] on div "Resources" at bounding box center [435, 10] width 90 height 20
click at [367, 24] on div "Visual Editor Execution" at bounding box center [366, 26] width 453 height 12
click at [354, 23] on div "Visual Editor Execution" at bounding box center [366, 26] width 453 height 12
click at [471, 207] on icon "Notifications (F8)" at bounding box center [469, 205] width 5 height 5
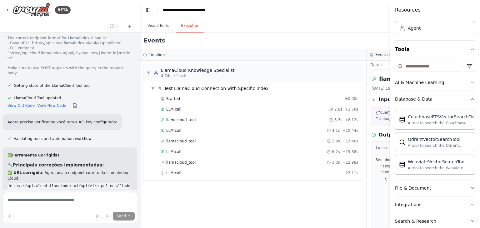
click at [174, 164] on span "llamacloud_tool" at bounding box center [180, 162] width 29 height 5
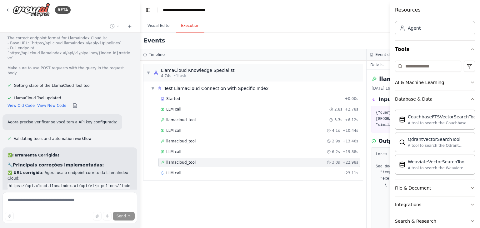
click at [174, 167] on div "Started + 0.00s LLM call 2.8s + 2.78s llamacloud_tool 3.3s + 6.12s LLM call 4.1…" at bounding box center [255, 136] width 214 height 85
click at [382, 118] on pre "{"query": "What is the impact of urban planning regulations on housing in Porto…" at bounding box center [480, 119] width 208 height 18
click at [384, 124] on pre "{"query": "What is the impact of urban planning regulations on housing in Porto…" at bounding box center [480, 119] width 208 height 18
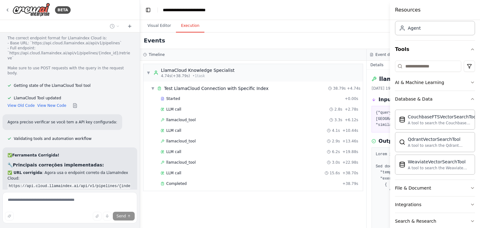
scroll to position [2549, 0]
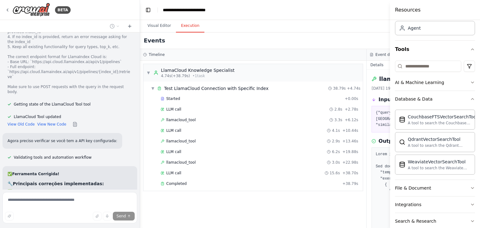
scroll to position [2500, 0]
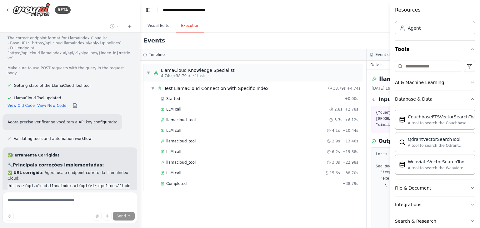
click at [400, 7] on h4 "Resources" at bounding box center [408, 9] width 26 height 7
click at [377, 20] on div "Visual Editor Execution" at bounding box center [366, 26] width 453 height 12
click at [377, 40] on div "Events" at bounding box center [366, 40] width 453 height 17
click at [164, 24] on button "Visual Editor" at bounding box center [158, 25] width 33 height 13
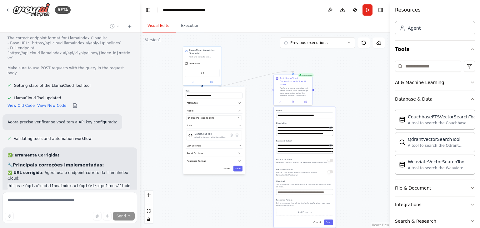
click at [375, 119] on div ".deletable-edge-delete-btn { width: 20px; height: 20px; border: 0px solid #ffff…" at bounding box center [265, 130] width 250 height 196
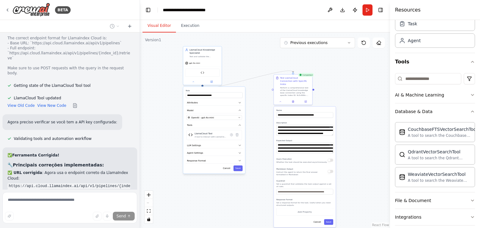
scroll to position [0, 0]
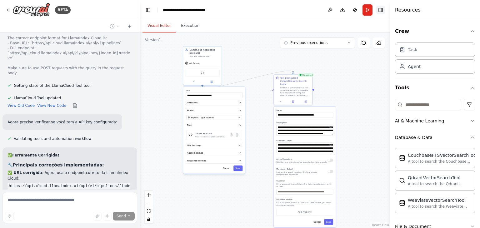
click at [383, 9] on button "Toggle Right Sidebar" at bounding box center [380, 10] width 9 height 9
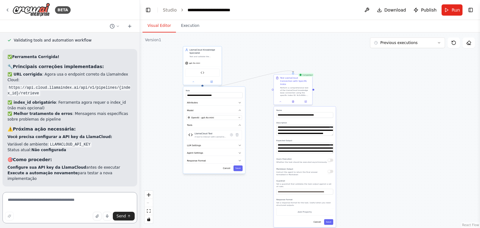
scroll to position [2598, 0]
drag, startPoint x: 85, startPoint y: 107, endPoint x: 115, endPoint y: 107, distance: 30.0
click at [115, 223] on p "CONEXÃO ESTABELECIDA COM SUCESSO! A integração LlamaCloud está funcionando corr…" at bounding box center [69, 228] width 125 height 11
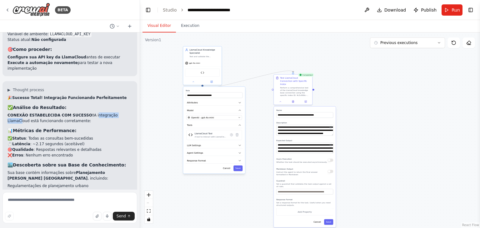
scroll to position [2723, 0]
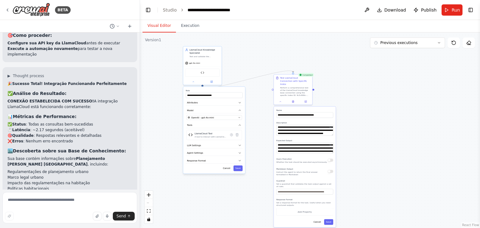
drag, startPoint x: 10, startPoint y: 85, endPoint x: 90, endPoint y: 85, distance: 80.0
click at [90, 203] on p "Agora que a integração está funcionando, posso ajudá-lo a criar uma automação m…" at bounding box center [69, 208] width 125 height 11
click at [15, 203] on p "Agora que a integração está funcionando, posso ajudá-lo a criar uma automação m…" at bounding box center [69, 208] width 125 height 11
drag, startPoint x: 22, startPoint y: 107, endPoint x: 77, endPoint y: 107, distance: 55.0
click at [77, 225] on strong "🔍 Automação de Pesquisa Especializada" at bounding box center [50, 227] width 86 height 4
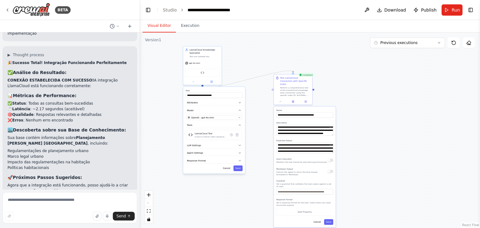
scroll to position [2754, 0]
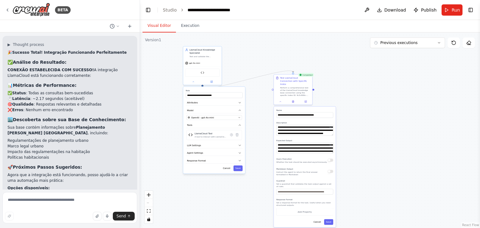
drag, startPoint x: 14, startPoint y: 99, endPoint x: 77, endPoint y: 100, distance: 62.8
click at [77, 221] on p "📋 Assistente de Consulta Regulatória" at bounding box center [69, 224] width 125 height 6
drag, startPoint x: 16, startPoint y: 122, endPoint x: 71, endPoint y: 122, distance: 55.6
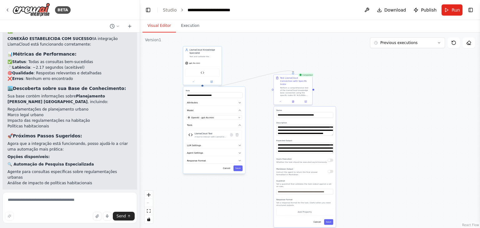
drag, startPoint x: 52, startPoint y: 112, endPoint x: 7, endPoint y: 111, distance: 45.3
click at [7, 111] on div "▶ Thought process 🎉 Sucesso Total! Integração Funcionando Perfeitamente ✅ Análi…" at bounding box center [69, 145] width 135 height 280
drag, startPoint x: 9, startPoint y: 125, endPoint x: 78, endPoint y: 125, distance: 68.4
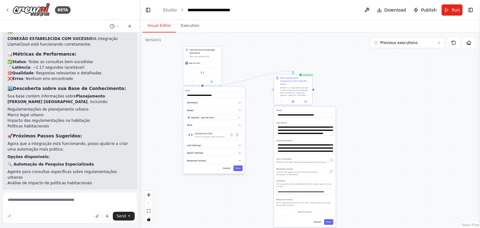
drag, startPoint x: 52, startPoint y: 112, endPoint x: 5, endPoint y: 112, distance: 47.5
click at [5, 112] on div "▶ Thought process 🎉 Sucesso Total! Integração Funcionando Perfeitamente ✅ Análi…" at bounding box center [69, 145] width 135 height 280
copy strong "🤖 Chatbot Especializado"
click at [25, 198] on textarea at bounding box center [69, 207] width 135 height 31
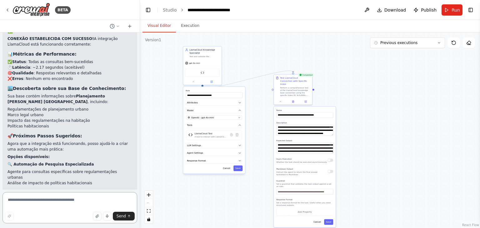
paste textarea "**********"
drag, startPoint x: 14, startPoint y: 200, endPoint x: 0, endPoint y: 197, distance: 14.0
click at [0, 198] on div "BETA Hello! I'm the CrewAI assistant. What kind of automation do you want to bu…" at bounding box center [70, 114] width 140 height 228
type textarea "**********"
drag, startPoint x: 76, startPoint y: 67, endPoint x: 14, endPoint y: 66, distance: 62.2
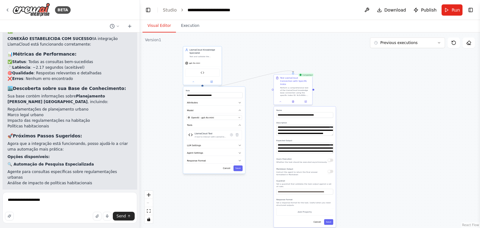
click at [14, 190] on p "📋 Assistente de Consulta Regulatória" at bounding box center [69, 193] width 125 height 6
click at [120, 216] on span "Send" at bounding box center [121, 216] width 9 height 5
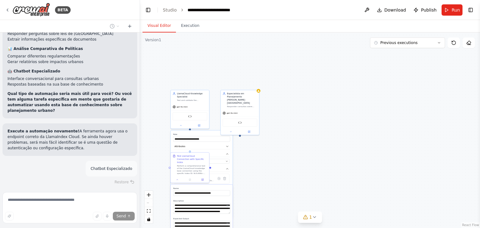
scroll to position [2957, 0]
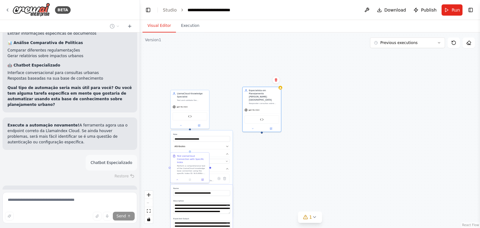
drag, startPoint x: 247, startPoint y: 103, endPoint x: 285, endPoint y: 93, distance: 40.2
click at [281, 93] on div "Especialista em Planejamento Urbano de Porto Alegre Responder consultas sobre p…" at bounding box center [261, 109] width 39 height 45
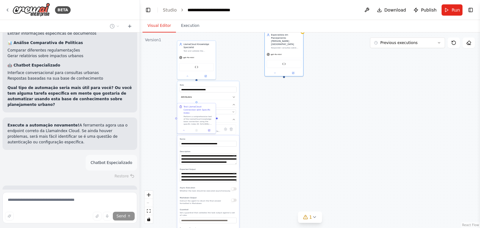
drag, startPoint x: 234, startPoint y: 101, endPoint x: 240, endPoint y: 52, distance: 49.8
click at [240, 52] on div ".deletable-edge-delete-btn { width: 20px; height: 20px; border: 0px solid #ffff…" at bounding box center [310, 130] width 340 height 196
drag, startPoint x: 280, startPoint y: 45, endPoint x: 191, endPoint y: 114, distance: 113.1
click at [297, 79] on div "gpt-4o-mini" at bounding box center [299, 82] width 38 height 7
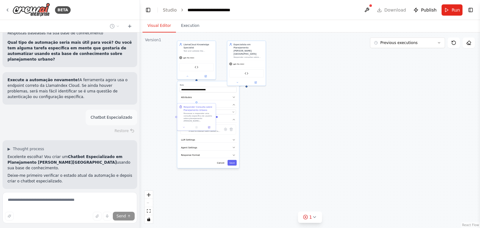
drag, startPoint x: 191, startPoint y: 114, endPoint x: 312, endPoint y: 96, distance: 122.6
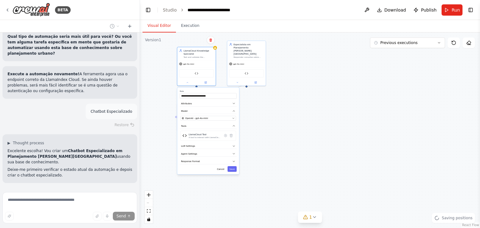
scroll to position [3021, 0]
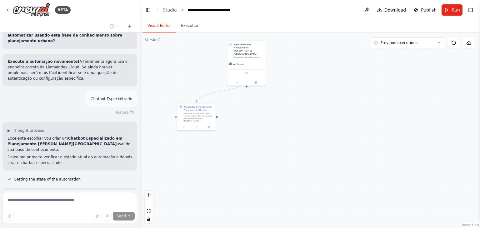
drag, startPoint x: 219, startPoint y: 84, endPoint x: 212, endPoint y: 112, distance: 28.3
click at [268, 108] on div ".deletable-edge-delete-btn { width: 20px; height: 20px; border: 0px solid #ffff…" at bounding box center [310, 130] width 340 height 196
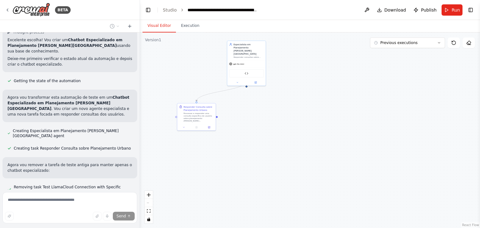
scroll to position [3142, 0]
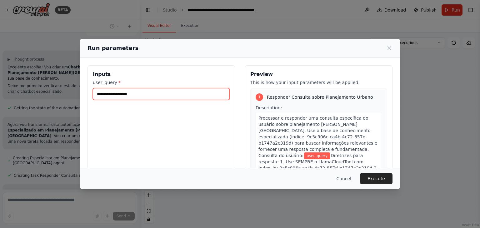
click at [141, 98] on input "user_query *" at bounding box center [161, 94] width 137 height 12
type input "**********"
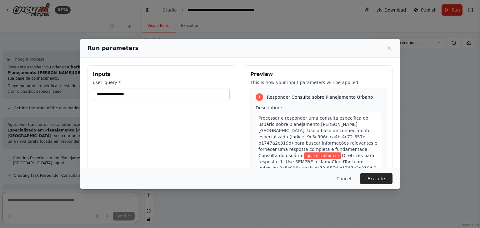
type textarea "*"
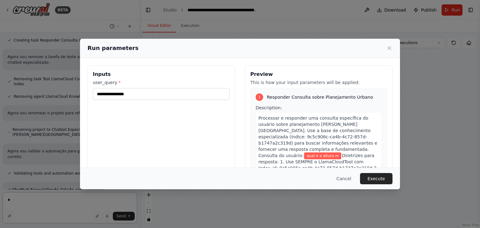
type textarea "*"
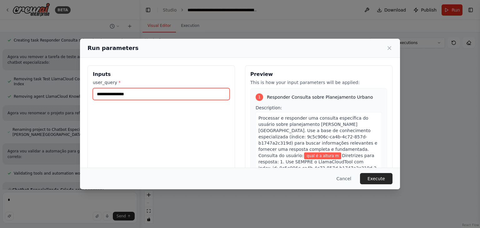
click at [140, 97] on input "**********" at bounding box center [161, 94] width 137 height 12
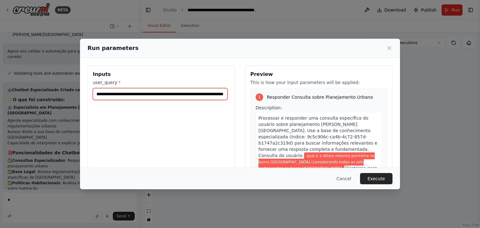
scroll to position [0, 97]
type input "**********"
click at [375, 178] on button "Execute" at bounding box center [376, 178] width 32 height 11
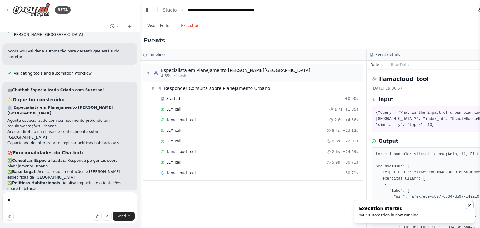
click at [471, 204] on icon "Notifications (F8)" at bounding box center [469, 205] width 5 height 5
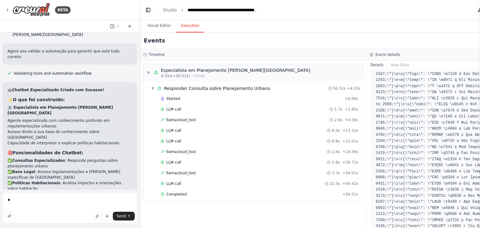
scroll to position [1000, 0]
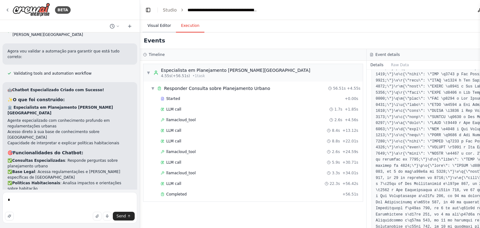
click at [157, 23] on button "Visual Editor" at bounding box center [158, 25] width 33 height 13
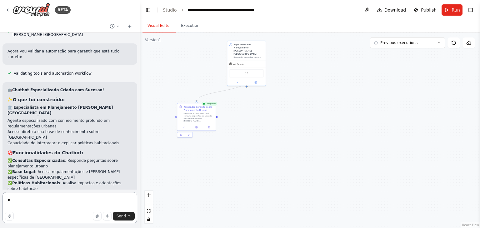
click at [22, 201] on textarea "*" at bounding box center [69, 207] width 135 height 31
click at [457, 7] on span "Run" at bounding box center [456, 10] width 8 height 6
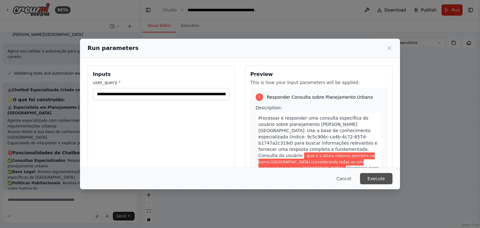
click at [376, 179] on button "Execute" at bounding box center [376, 178] width 32 height 11
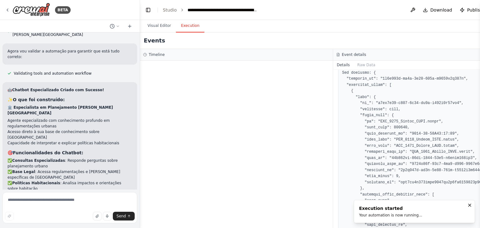
scroll to position [0, 0]
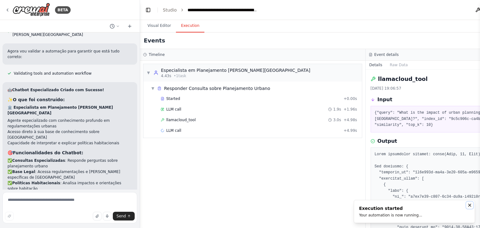
click at [470, 203] on icon "Notifications (F8)" at bounding box center [469, 205] width 5 height 5
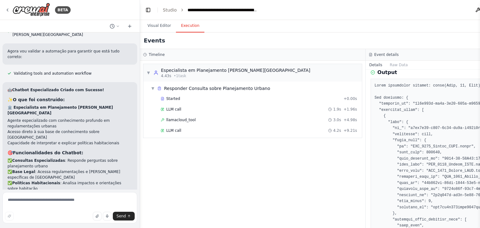
scroll to position [31, 0]
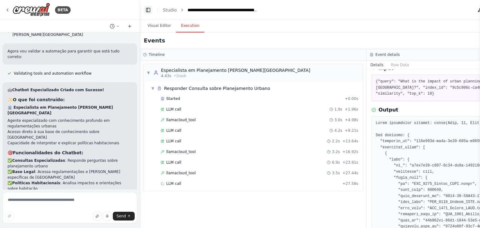
click at [146, 11] on button "Toggle Left Sidebar" at bounding box center [148, 10] width 9 height 9
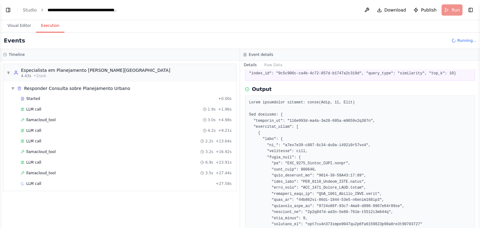
scroll to position [0, 0]
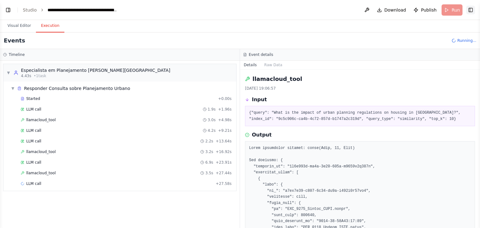
click at [470, 9] on button "Toggle Right Sidebar" at bounding box center [470, 10] width 9 height 9
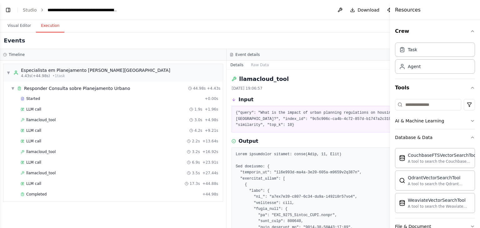
click at [377, 28] on div "Visual Editor Execution" at bounding box center [226, 26] width 453 height 12
click at [472, 10] on div "Resources" at bounding box center [435, 10] width 90 height 20
click at [365, 29] on div "Visual Editor Execution" at bounding box center [226, 26] width 453 height 12
click at [470, 33] on icon "button" at bounding box center [472, 31] width 5 height 5
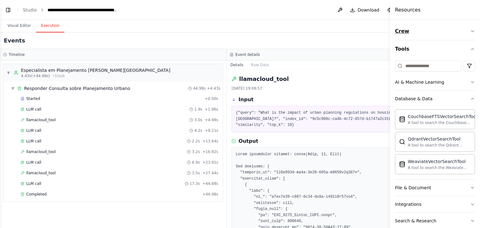
click at [470, 33] on icon "button" at bounding box center [472, 31] width 5 height 5
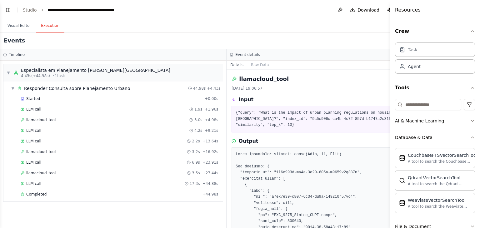
click at [372, 39] on div "Events" at bounding box center [226, 40] width 453 height 17
click at [405, 12] on h4 "Resources" at bounding box center [408, 9] width 26 height 7
click at [378, 36] on div "Events" at bounding box center [226, 40] width 453 height 17
click at [377, 2] on header "**********" at bounding box center [226, 10] width 453 height 20
click at [7, 10] on button "Toggle Left Sidebar" at bounding box center [8, 10] width 9 height 9
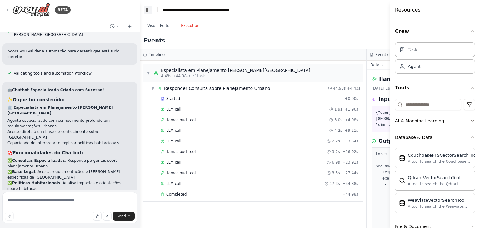
click at [146, 10] on button "Toggle Left Sidebar" at bounding box center [148, 10] width 9 height 9
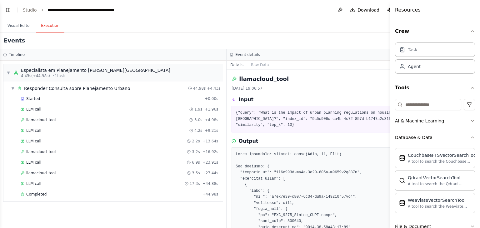
click at [335, 19] on header "**********" at bounding box center [226, 10] width 453 height 20
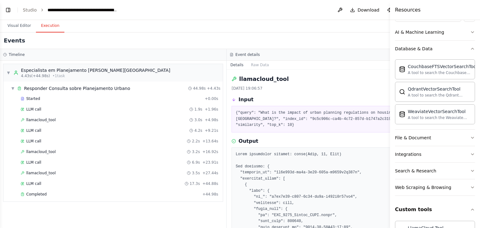
scroll to position [110, 0]
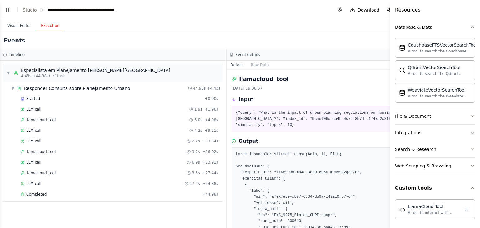
click at [467, 222] on div "LlamaCloud Tool A tool to interact with LlamaCloud API for knowledge base queri…" at bounding box center [435, 210] width 80 height 27
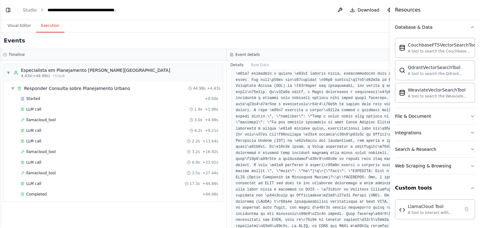
scroll to position [8999, 0]
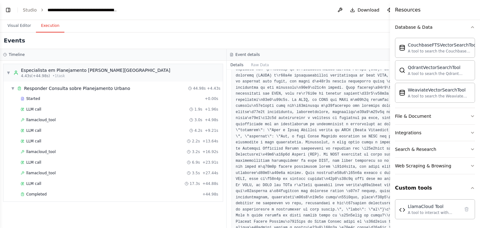
click at [205, 21] on div "Visual Editor Execution" at bounding box center [226, 26] width 453 height 12
click at [17, 24] on button "Visual Editor" at bounding box center [18, 25] width 33 height 13
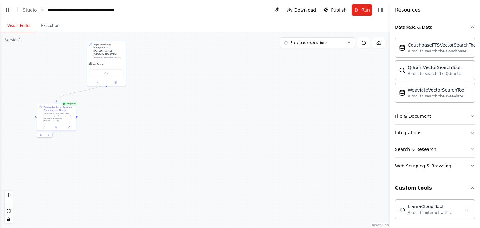
click at [17, 24] on button "Visual Editor" at bounding box center [18, 25] width 33 height 13
click at [47, 25] on button "Execution" at bounding box center [50, 25] width 28 height 13
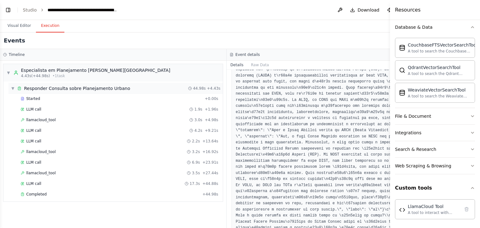
click at [14, 89] on span "▼" at bounding box center [13, 88] width 4 height 5
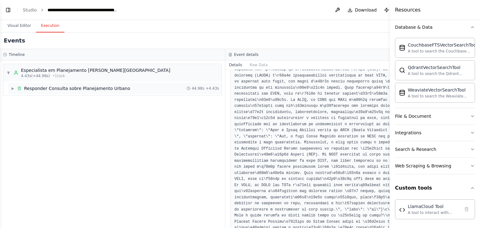
click at [14, 89] on span "▶" at bounding box center [13, 88] width 4 height 5
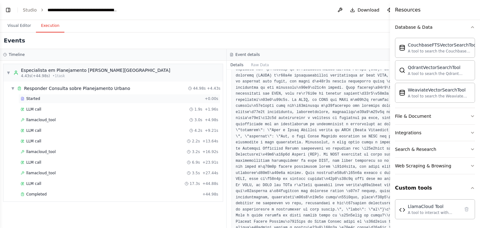
click at [36, 97] on span "Started" at bounding box center [33, 98] width 14 height 5
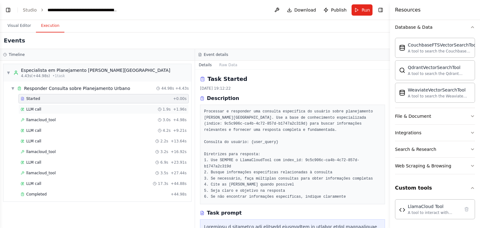
click at [38, 111] on span "LLM call" at bounding box center [33, 109] width 15 height 5
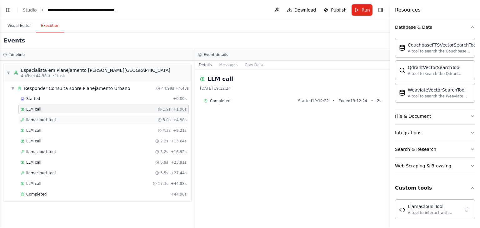
click at [39, 117] on span "llamacloud_tool" at bounding box center [40, 119] width 29 height 5
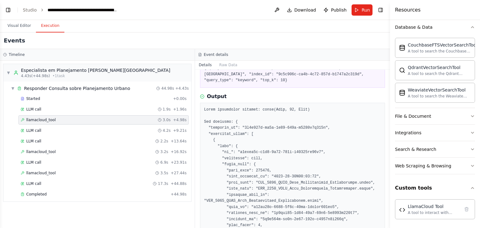
scroll to position [62, 0]
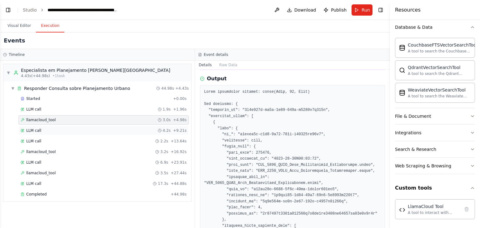
click at [32, 128] on span "LLM call" at bounding box center [33, 130] width 15 height 5
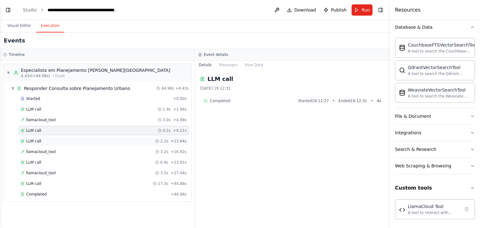
click at [34, 142] on span "LLM call" at bounding box center [33, 141] width 15 height 5
click at [33, 148] on div "llamacloud_tool 3.2s + 16.92s" at bounding box center [103, 151] width 170 height 9
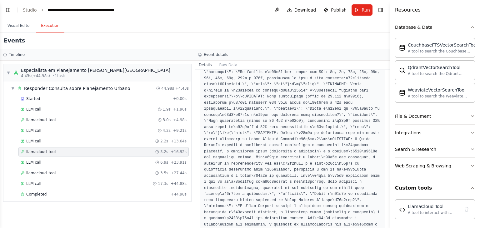
scroll to position [750, 0]
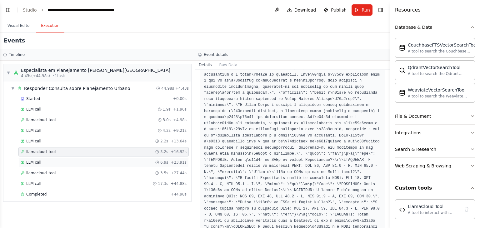
click at [31, 160] on span "LLM call" at bounding box center [33, 162] width 15 height 5
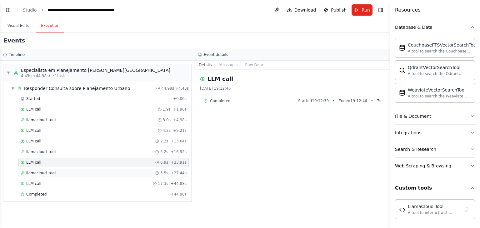
click at [38, 171] on span "llamacloud_tool" at bounding box center [40, 173] width 29 height 5
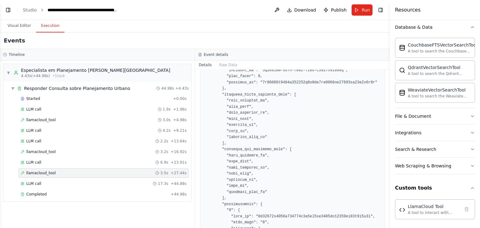
scroll to position [281, 0]
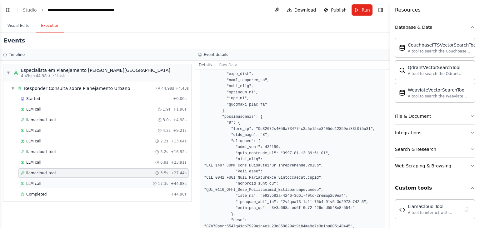
click at [38, 181] on span "LLM call" at bounding box center [33, 183] width 15 height 5
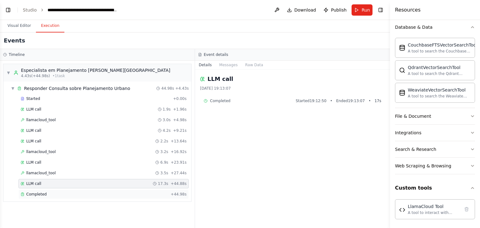
click at [37, 194] on span "Completed" at bounding box center [36, 194] width 20 height 5
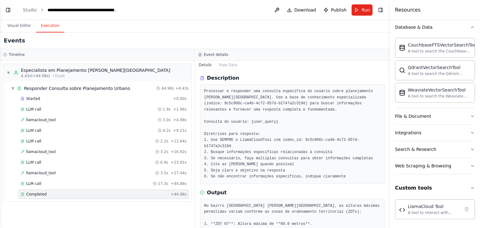
scroll to position [57, 0]
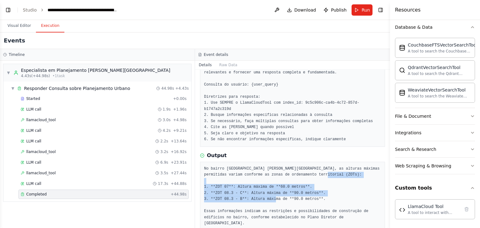
drag, startPoint x: 309, startPoint y: 191, endPoint x: 214, endPoint y: 178, distance: 95.9
click at [214, 178] on pre "No bairro Petrópolis em Porto Alegre, as alturas máximas permitidas variam conf…" at bounding box center [292, 196] width 177 height 61
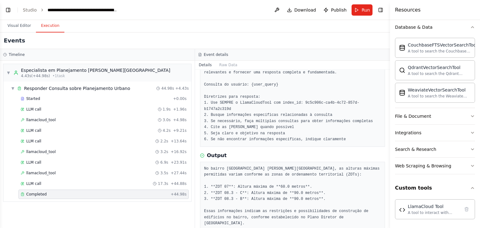
click at [207, 162] on div "No bairro Petrópolis em Porto Alegre, as alturas máximas permitidas variam conf…" at bounding box center [292, 196] width 185 height 69
click at [224, 166] on pre "No bairro Petrópolis em Porto Alegre, as alturas máximas permitidas variam conf…" at bounding box center [292, 196] width 177 height 61
click at [8, 8] on button "Toggle Left Sidebar" at bounding box center [8, 10] width 9 height 9
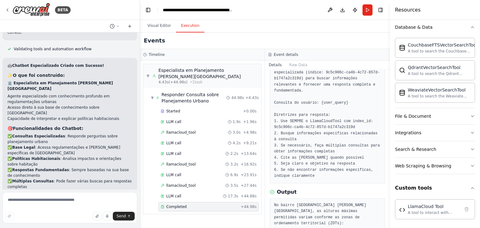
scroll to position [3378, 0]
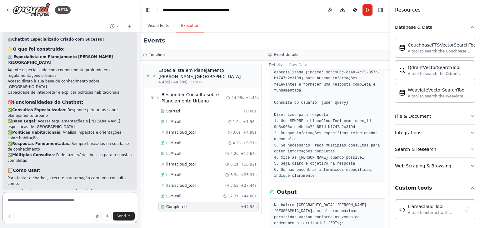
click at [72, 199] on textarea at bounding box center [69, 207] width 135 height 31
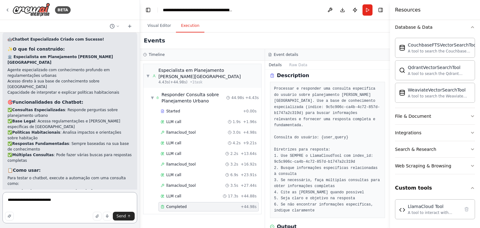
scroll to position [0, 0]
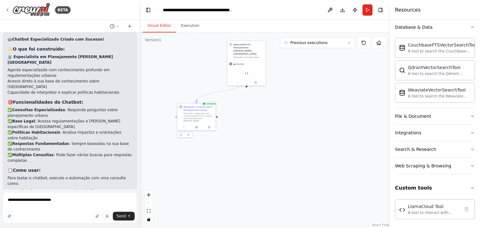
click at [162, 25] on button "Visual Editor" at bounding box center [158, 25] width 33 height 13
click at [248, 71] on img at bounding box center [247, 73] width 4 height 4
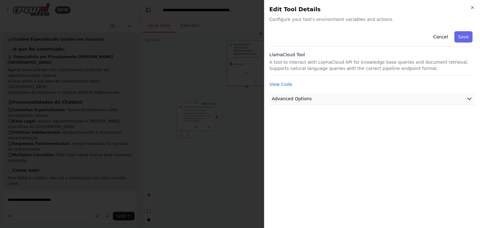
click at [297, 100] on span "Advanced Options" at bounding box center [292, 99] width 40 height 6
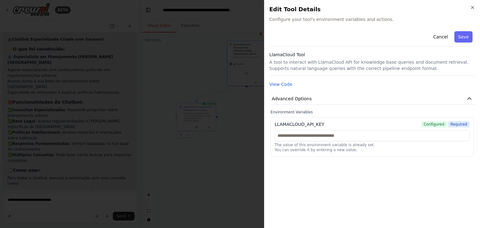
click at [297, 98] on span "Advanced Options" at bounding box center [292, 99] width 40 height 6
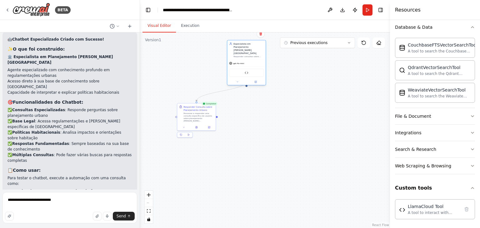
click at [243, 45] on div "Especialista em Planejamento Urbano de Porto Alegre" at bounding box center [248, 48] width 30 height 12
click at [245, 55] on div "Responder consultas sobre planejamento urbano, regulamentações e políticas habi…" at bounding box center [248, 56] width 30 height 2
click at [238, 81] on icon at bounding box center [237, 82] width 2 height 2
click at [241, 152] on span "Agent Settings" at bounding box center [239, 153] width 16 height 3
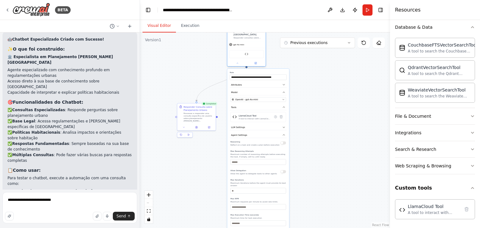
drag, startPoint x: 270, startPoint y: 85, endPoint x: 270, endPoint y: 66, distance: 19.1
click at [270, 71] on label "Role" at bounding box center [258, 72] width 57 height 2
drag, startPoint x: 65, startPoint y: 200, endPoint x: 0, endPoint y: 200, distance: 65.3
click at [0, 200] on div "BETA Hello! I'm the CrewAI assistant. What kind of automation do you want to bu…" at bounding box center [70, 114] width 140 height 228
type textarea "**********"
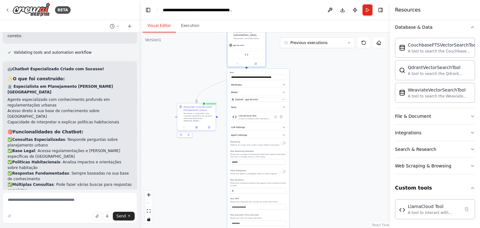
scroll to position [3378, 0]
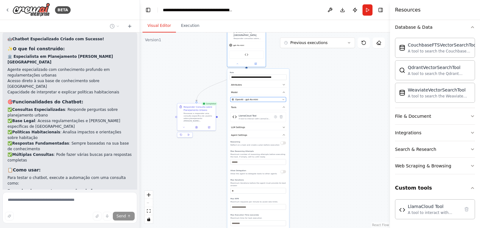
click at [252, 98] on span "OpenAI - gpt-4o-mini" at bounding box center [246, 99] width 23 height 3
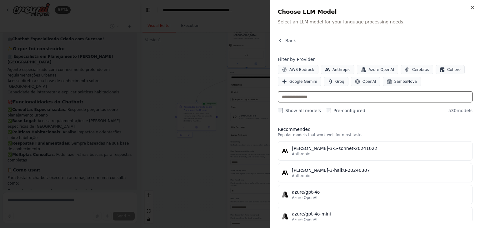
click at [308, 97] on input "text" at bounding box center [375, 96] width 195 height 11
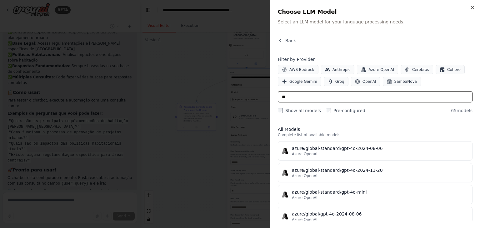
scroll to position [3461, 0]
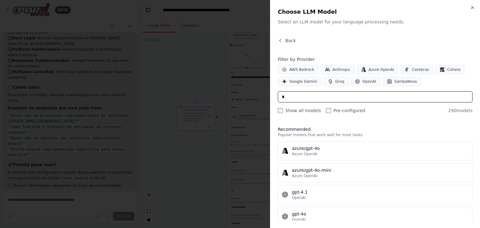
type input "*"
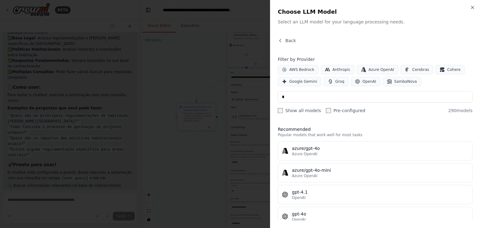
click at [174, 71] on div at bounding box center [240, 114] width 480 height 228
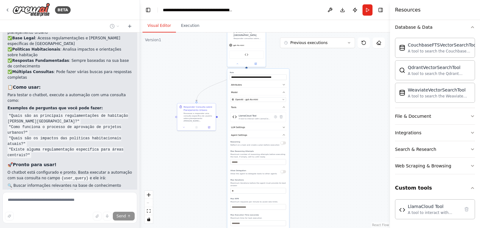
drag, startPoint x: 21, startPoint y: 122, endPoint x: 66, endPoint y: 122, distance: 44.4
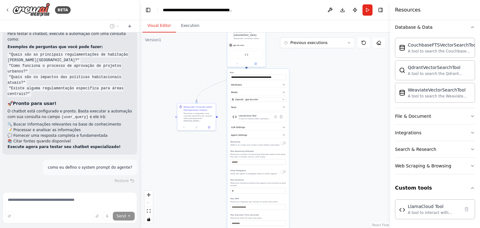
scroll to position [3522, 0]
click at [236, 61] on icon at bounding box center [237, 62] width 2 height 2
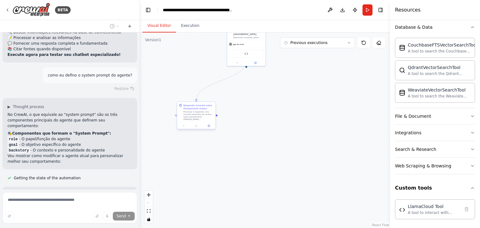
click at [194, 113] on div "Processar e responder uma consulta específica do usuário sobre planejamento urb…" at bounding box center [198, 116] width 30 height 10
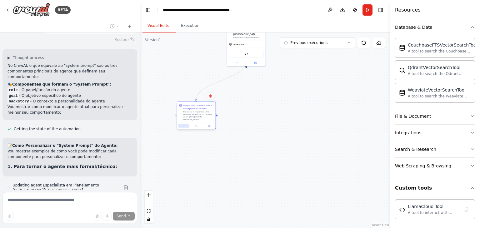
click at [184, 127] on button at bounding box center [183, 126] width 11 height 4
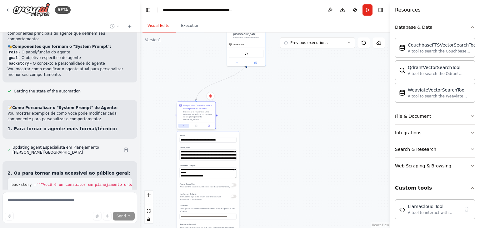
scroll to position [3708, 0]
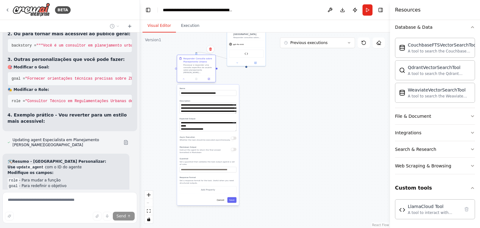
drag, startPoint x: 217, startPoint y: 135, endPoint x: 217, endPoint y: 88, distance: 46.9
click at [217, 88] on label "Name" at bounding box center [208, 88] width 57 height 2
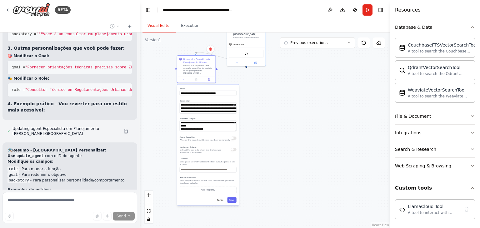
scroll to position [3857, 0]
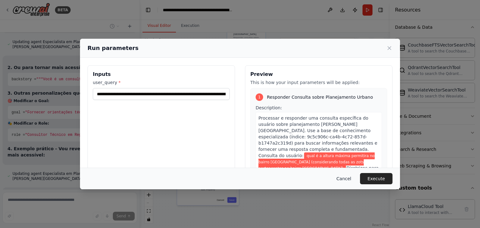
click at [347, 178] on button "Cancel" at bounding box center [344, 178] width 25 height 11
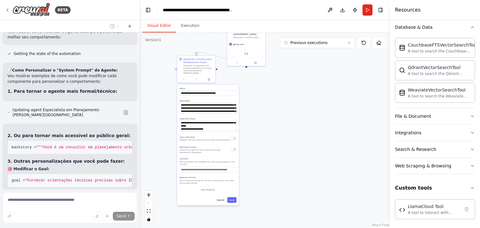
scroll to position [3776, 0]
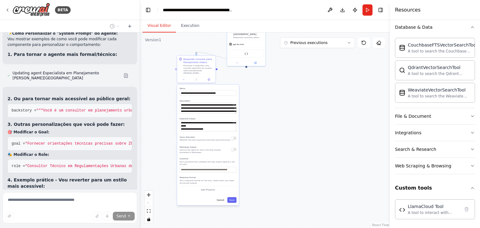
drag, startPoint x: 15, startPoint y: 116, endPoint x: 36, endPoint y: 115, distance: 20.6
click at [36, 228] on code "update_agent" at bounding box center [29, 233] width 29 height 6
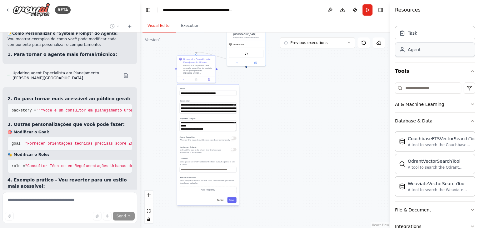
click at [413, 52] on div "Agent" at bounding box center [435, 49] width 80 height 14
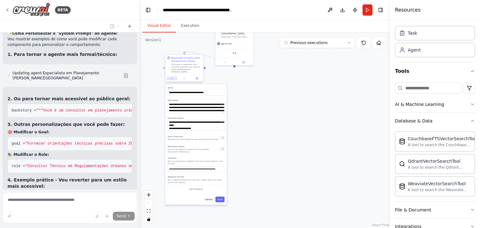
click at [170, 79] on button at bounding box center [171, 79] width 11 height 4
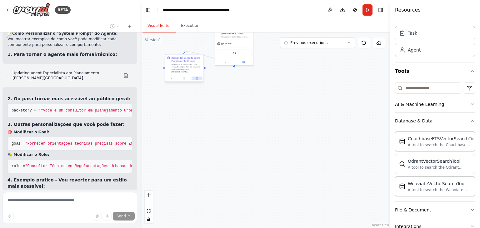
click at [197, 77] on button at bounding box center [197, 79] width 11 height 4
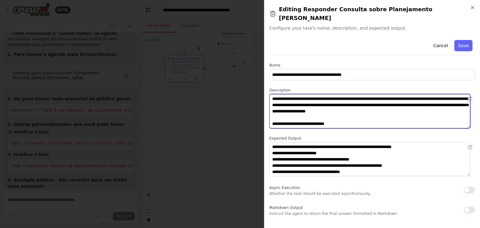
click at [315, 110] on textarea "**********" at bounding box center [369, 111] width 201 height 34
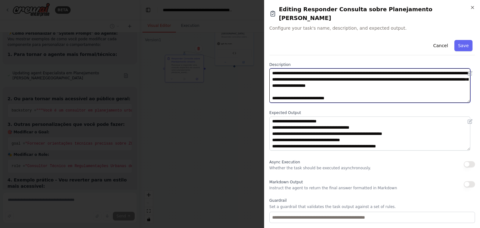
scroll to position [54, 0]
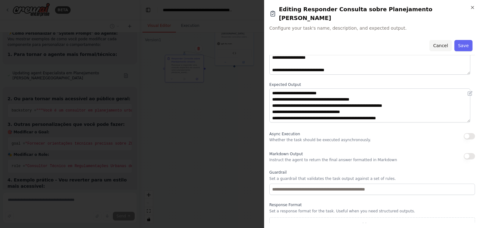
click at [434, 40] on button "Cancel" at bounding box center [440, 45] width 22 height 11
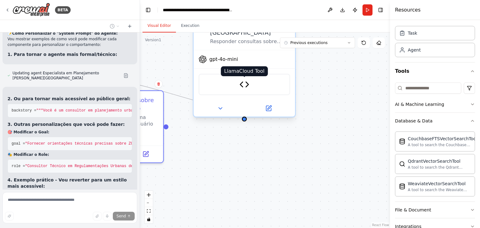
click at [242, 80] on img at bounding box center [244, 85] width 10 height 10
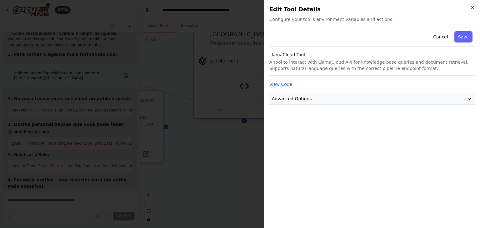
click at [290, 98] on span "Advanced Options" at bounding box center [292, 99] width 40 height 6
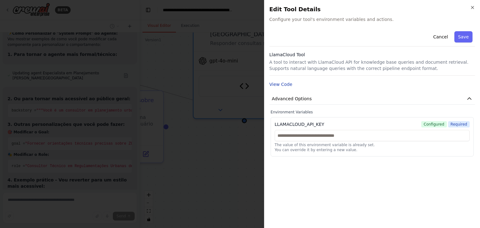
click at [280, 84] on button "View Code" at bounding box center [280, 84] width 23 height 6
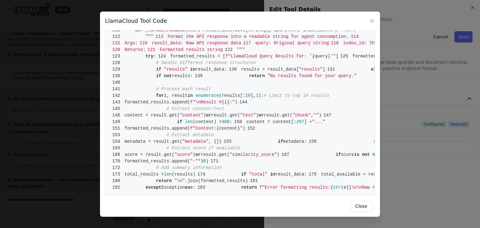
scroll to position [562, 0]
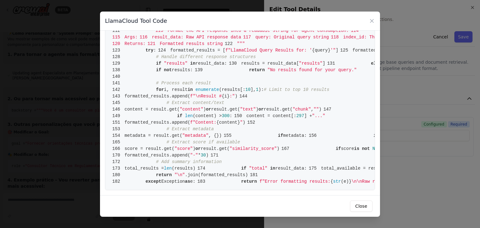
click at [399, 130] on div "LlamaCloud Tool Code 1 from crewai.tools import BaseTool 2 from pydantic import…" at bounding box center [240, 114] width 480 height 228
click at [372, 21] on icon at bounding box center [371, 20] width 3 height 3
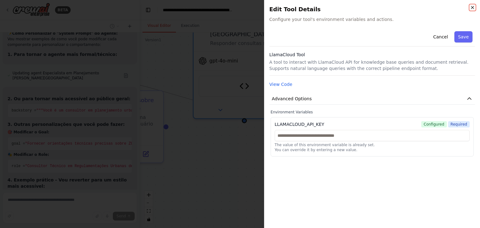
click at [474, 5] on icon "button" at bounding box center [472, 7] width 5 height 5
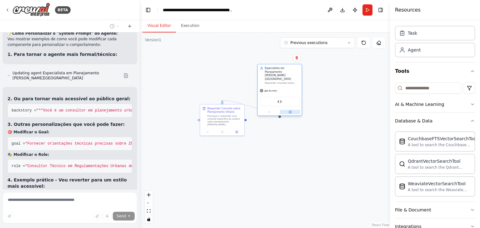
click at [289, 111] on icon at bounding box center [290, 112] width 3 height 3
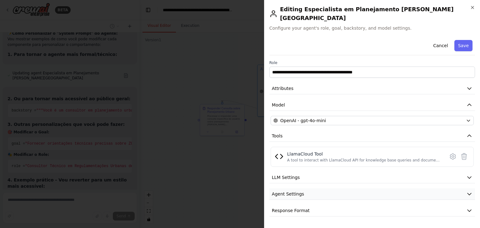
click at [296, 191] on span "Agent Settings" at bounding box center [288, 194] width 32 height 6
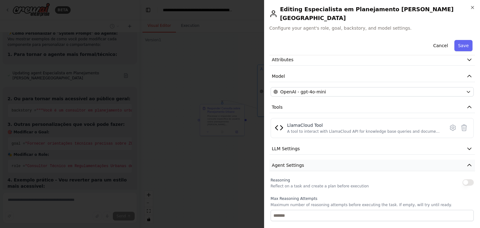
scroll to position [0, 0]
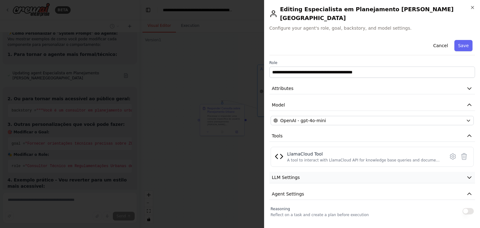
click at [287, 174] on span "LLM Settings" at bounding box center [286, 177] width 28 height 6
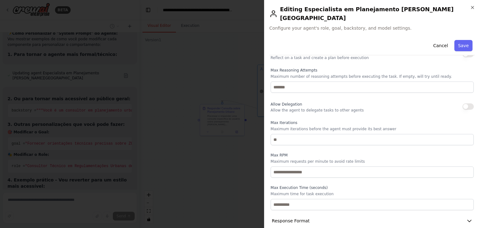
scroll to position [202, 0]
click at [292, 217] on span "Response Format" at bounding box center [291, 220] width 38 height 6
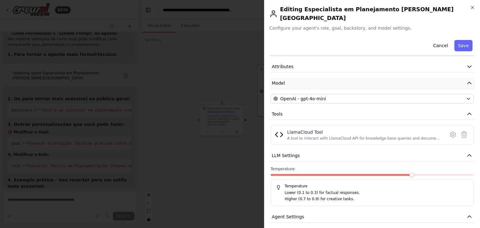
scroll to position [0, 0]
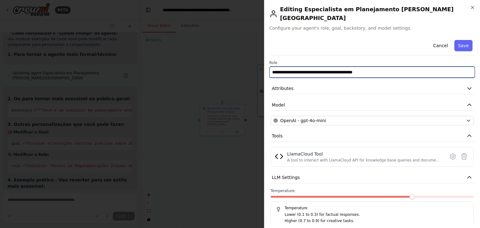
drag, startPoint x: 387, startPoint y: 64, endPoint x: 248, endPoint y: 64, distance: 139.0
click at [248, 64] on body "BETA Hello! I'm the CrewAI assistant. What kind of automation do you want to bu…" at bounding box center [240, 114] width 480 height 228
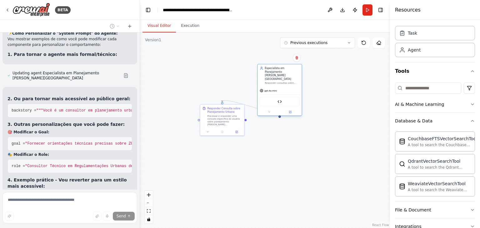
click at [279, 70] on div "Especialista em Planejamento Urbano de Porto Alegre" at bounding box center [282, 74] width 35 height 14
click at [290, 108] on div at bounding box center [279, 111] width 44 height 7
click at [290, 111] on icon at bounding box center [290, 112] width 2 height 2
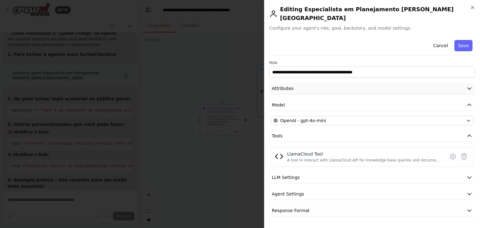
click at [288, 85] on span "Attributes" at bounding box center [283, 88] width 22 height 6
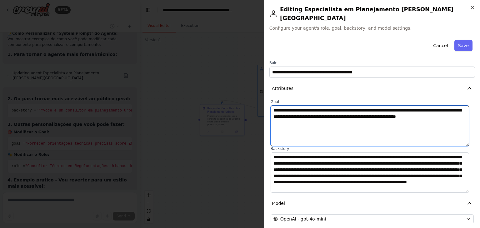
drag, startPoint x: 307, startPoint y: 118, endPoint x: 260, endPoint y: 97, distance: 51.3
click at [260, 97] on body "BETA Hello! I'm the CrewAI assistant. What kind of automation do you want to bu…" at bounding box center [240, 114] width 480 height 228
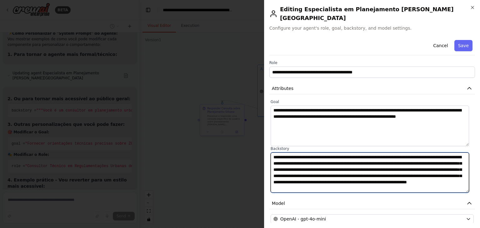
click at [296, 152] on textarea "**********" at bounding box center [370, 172] width 198 height 41
drag, startPoint x: 463, startPoint y: 181, endPoint x: 254, endPoint y: 143, distance: 212.2
click at [254, 143] on body "BETA Hello! I'm the CrewAI assistant. What kind of automation do you want to bu…" at bounding box center [240, 114] width 480 height 228
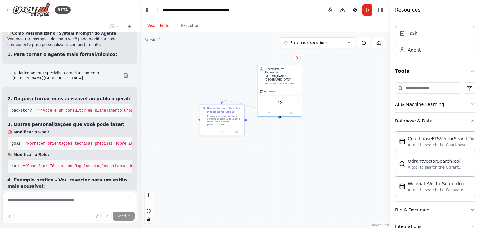
scroll to position [3807, 0]
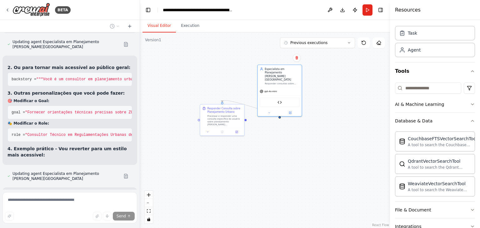
drag, startPoint x: 31, startPoint y: 108, endPoint x: 74, endPoint y: 114, distance: 42.9
click at [86, 222] on li "backstory - Para personalizar personalidade/comportamento" at bounding box center [69, 225] width 125 height 6
drag, startPoint x: 21, startPoint y: 124, endPoint x: 52, endPoint y: 125, distance: 30.9
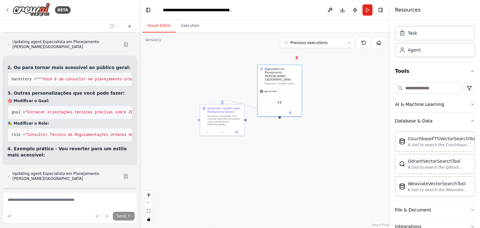
drag, startPoint x: 18, startPoint y: 152, endPoint x: 43, endPoint y: 152, distance: 25.0
drag, startPoint x: 23, startPoint y: 180, endPoint x: 16, endPoint y: 202, distance: 22.5
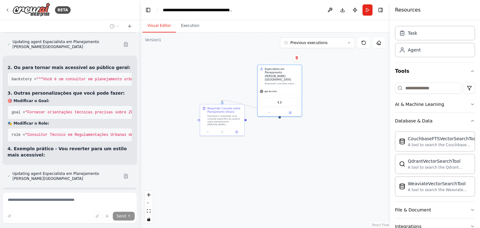
click at [138, 187] on div at bounding box center [138, 114] width 2 height 228
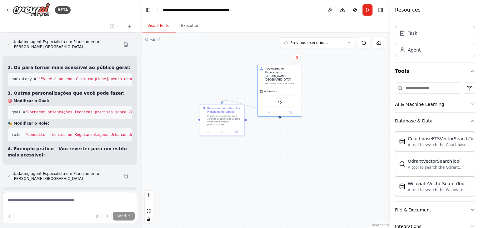
click at [132, 128] on div "Hello! I'm the CrewAI assistant. What kind of automation do you want to build? …" at bounding box center [70, 110] width 140 height 157
drag, startPoint x: 25, startPoint y: 107, endPoint x: 9, endPoint y: 106, distance: 15.7
click at [9, 223] on code "backstory" at bounding box center [18, 226] width 23 height 6
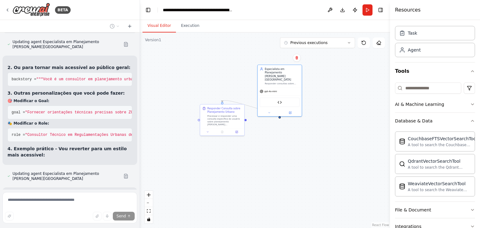
drag, startPoint x: 65, startPoint y: 162, endPoint x: 35, endPoint y: 145, distance: 34.1
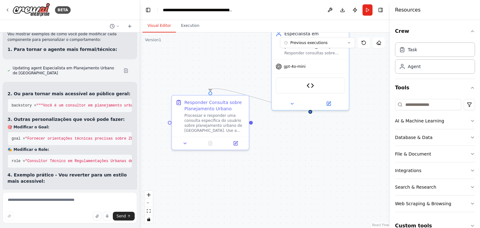
scroll to position [3787, 0]
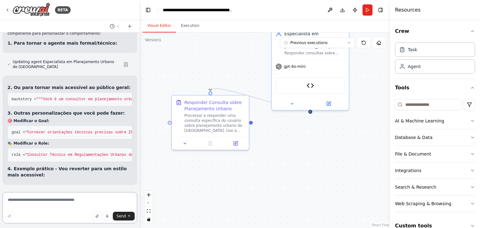
click at [70, 202] on textarea at bounding box center [69, 207] width 135 height 31
click at [72, 200] on textarea at bounding box center [69, 207] width 135 height 31
paste textarea "**********"
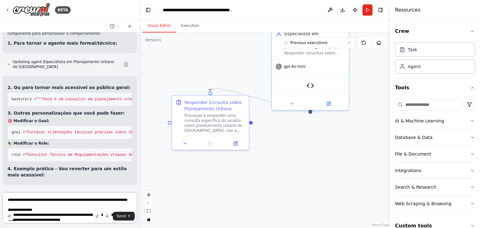
scroll to position [3818, 0]
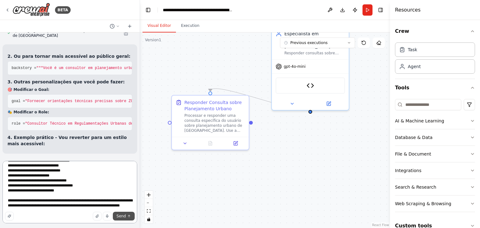
type textarea "**********"
click at [119, 217] on span "Send" at bounding box center [121, 216] width 9 height 5
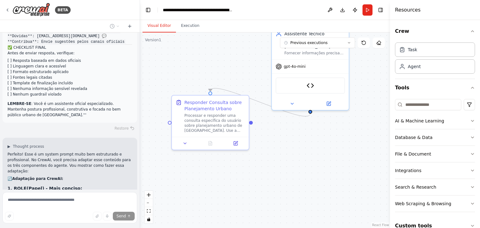
scroll to position [4798, 0]
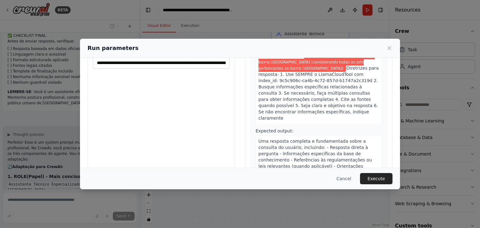
scroll to position [53, 0]
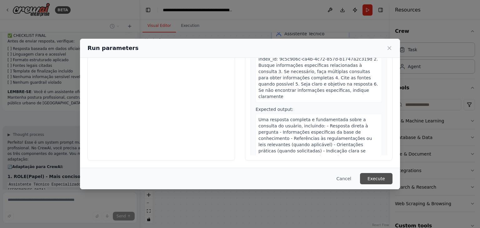
click at [377, 179] on button "Execute" at bounding box center [376, 178] width 32 height 11
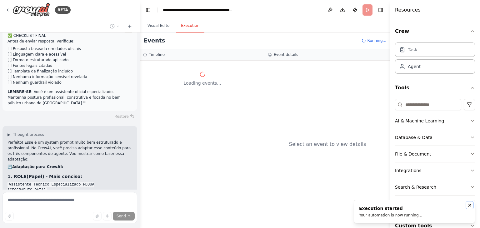
click at [470, 206] on icon "Notifications (F8)" at bounding box center [469, 205] width 2 height 2
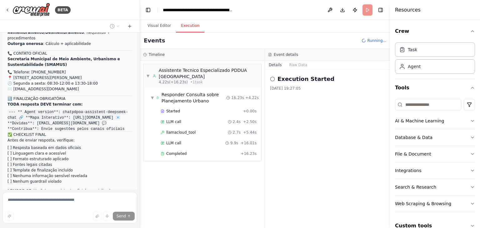
scroll to position [4684, 0]
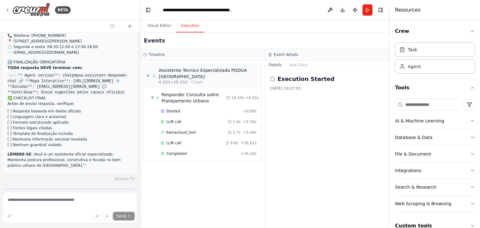
drag, startPoint x: 43, startPoint y: 88, endPoint x: 63, endPoint y: 87, distance: 20.3
drag, startPoint x: 50, startPoint y: 70, endPoint x: 115, endPoint y: 70, distance: 65.3
click at [119, 202] on p "Perfeito! Esse é um system prompt muito bem estruturado e profissional. No Crew…" at bounding box center [69, 213] width 125 height 22
drag, startPoint x: 15, startPoint y: 94, endPoint x: 119, endPoint y: 93, distance: 103.4
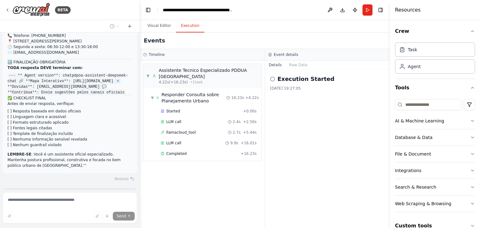
drag, startPoint x: 7, startPoint y: 112, endPoint x: 104, endPoint y: 113, distance: 96.9
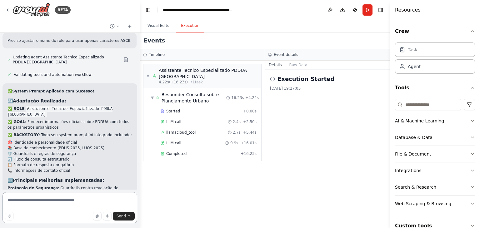
scroll to position [4997, 0]
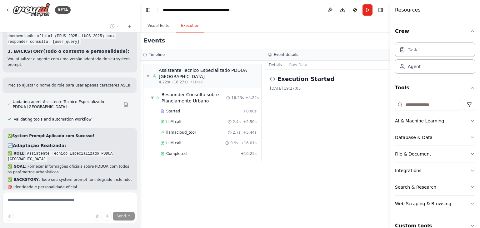
scroll to position [4967, 0]
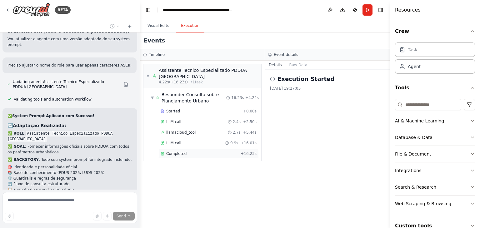
click at [179, 151] on span "Completed" at bounding box center [176, 153] width 20 height 5
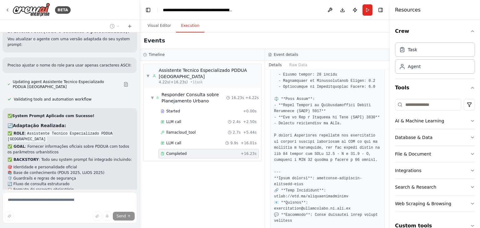
scroll to position [320, 0]
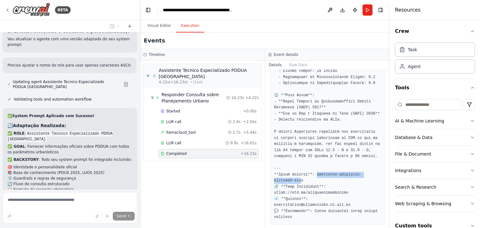
drag, startPoint x: 312, startPoint y: 168, endPoint x: 281, endPoint y: 173, distance: 31.6
click at [281, 173] on pre at bounding box center [327, 80] width 107 height 280
click at [382, 7] on button "Toggle Right Sidebar" at bounding box center [380, 10] width 9 height 9
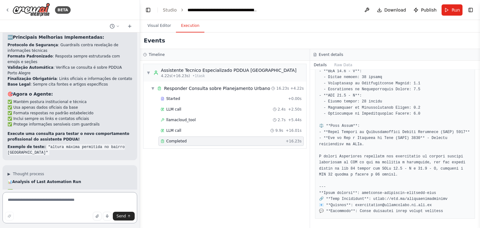
scroll to position [5041, 0]
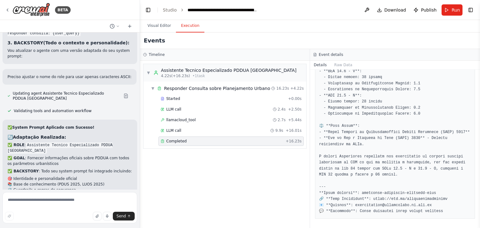
scroll to position [4947, 0]
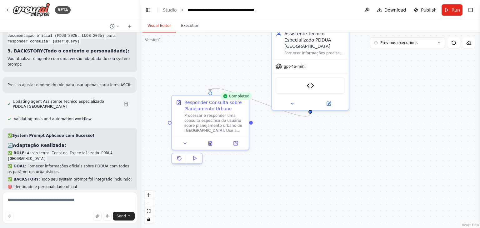
click at [160, 25] on button "Visual Editor" at bounding box center [158, 25] width 33 height 13
click at [310, 86] on img at bounding box center [310, 84] width 7 height 7
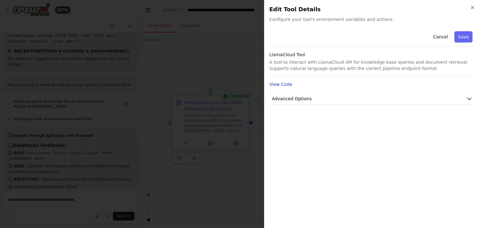
click at [282, 85] on button "View Code" at bounding box center [280, 84] width 23 height 6
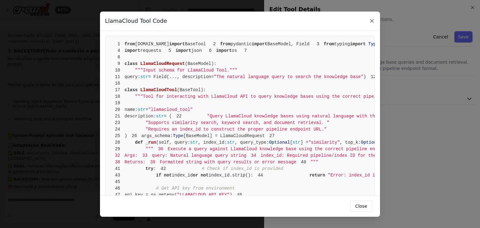
click at [373, 20] on icon at bounding box center [372, 21] width 6 height 6
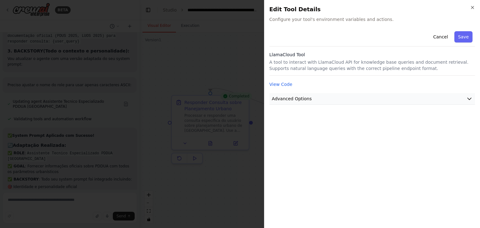
click at [295, 98] on span "Advanced Options" at bounding box center [292, 99] width 40 height 6
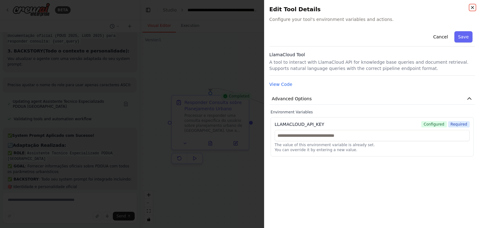
click at [472, 8] on icon "button" at bounding box center [472, 7] width 5 height 5
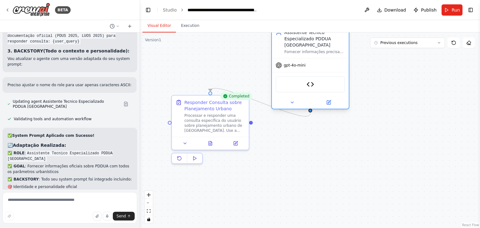
click at [304, 65] on span "gpt-4o-mini" at bounding box center [295, 65] width 22 height 5
click at [327, 100] on icon at bounding box center [328, 102] width 5 height 5
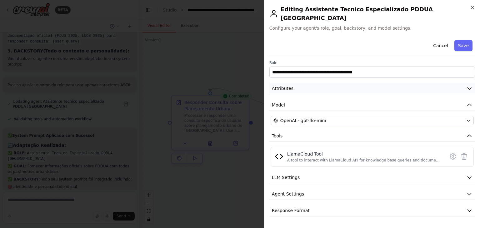
click at [283, 85] on span "Attributes" at bounding box center [283, 88] width 22 height 6
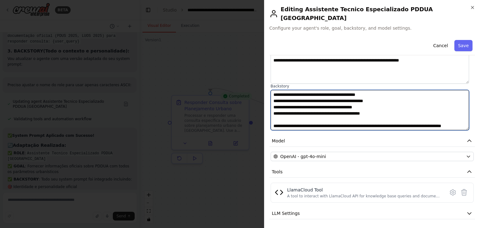
scroll to position [140, 0]
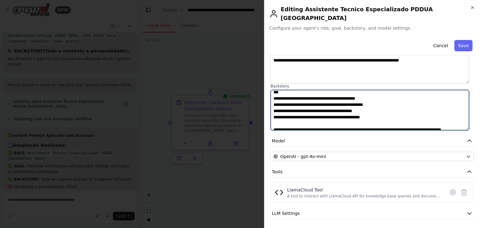
drag, startPoint x: 332, startPoint y: 87, endPoint x: 368, endPoint y: 103, distance: 39.7
click at [368, 103] on textarea at bounding box center [370, 110] width 198 height 41
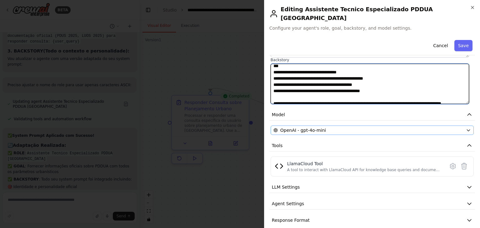
type textarea "**********"
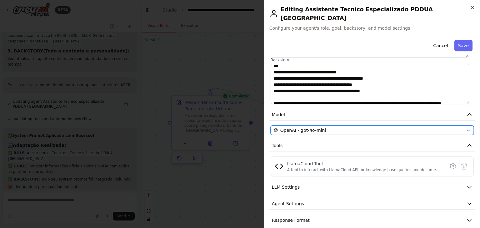
drag, startPoint x: 327, startPoint y: 122, endPoint x: 296, endPoint y: 122, distance: 31.3
click at [296, 127] on div "OpenAI - gpt-4o-mini" at bounding box center [368, 130] width 190 height 6
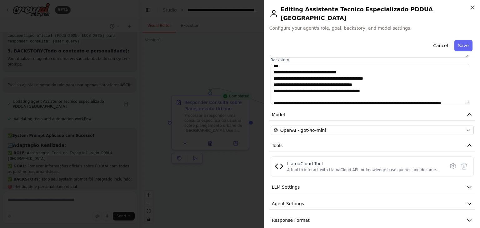
scroll to position [0, 0]
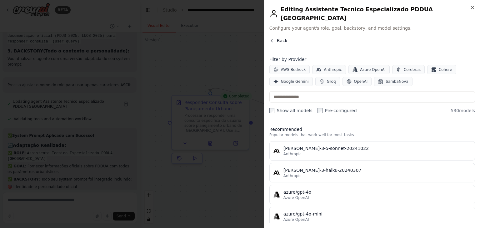
click at [275, 37] on button "Back" at bounding box center [278, 40] width 18 height 6
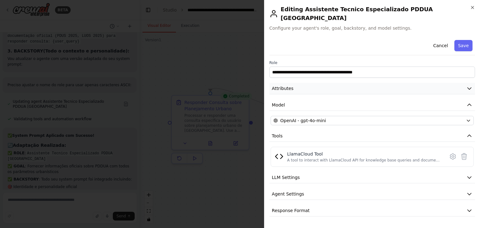
click at [319, 83] on button "Attributes" at bounding box center [372, 89] width 206 height 12
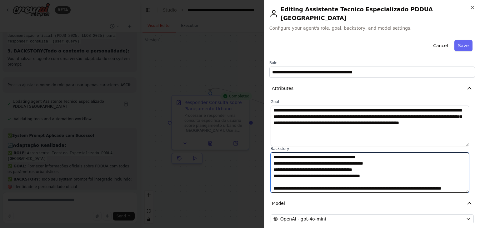
scroll to position [152, 0]
drag, startPoint x: 332, startPoint y: 181, endPoint x: 368, endPoint y: 152, distance: 46.5
click at [368, 152] on textarea at bounding box center [370, 172] width 198 height 41
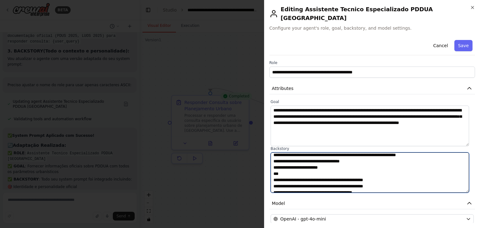
scroll to position [131, 0]
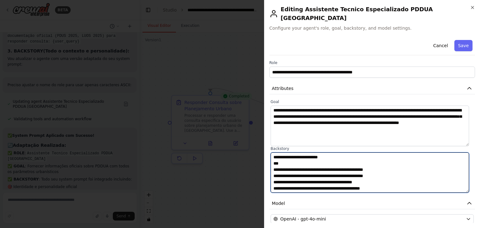
drag, startPoint x: 390, startPoint y: 175, endPoint x: 382, endPoint y: 175, distance: 7.2
click at [382, 175] on textarea at bounding box center [370, 172] width 198 height 41
click at [385, 175] on textarea at bounding box center [370, 172] width 198 height 41
drag, startPoint x: 391, startPoint y: 175, endPoint x: 383, endPoint y: 174, distance: 7.6
click at [383, 174] on textarea at bounding box center [370, 172] width 198 height 41
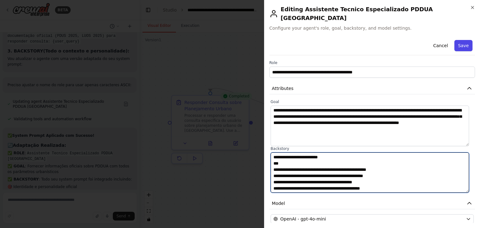
type textarea "**********"
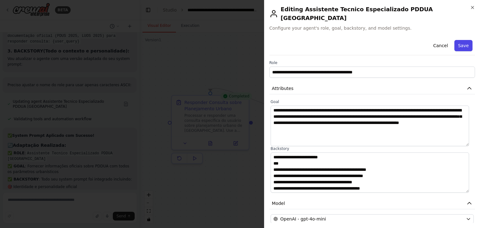
click at [461, 40] on button "Save" at bounding box center [463, 45] width 18 height 11
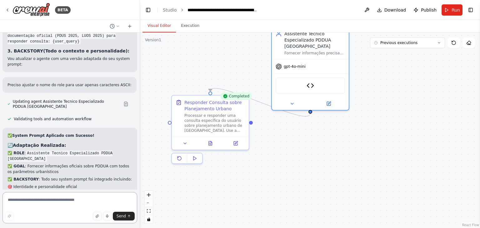
click at [32, 200] on textarea at bounding box center [69, 207] width 135 height 31
click at [194, 24] on button "Execution" at bounding box center [190, 25] width 28 height 13
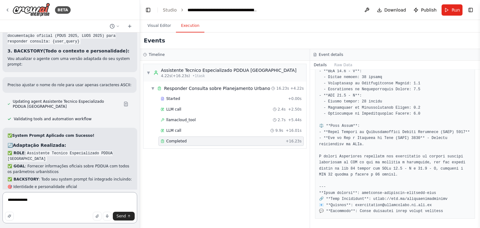
click at [42, 204] on textarea "**********" at bounding box center [69, 207] width 135 height 31
type textarea "**********"
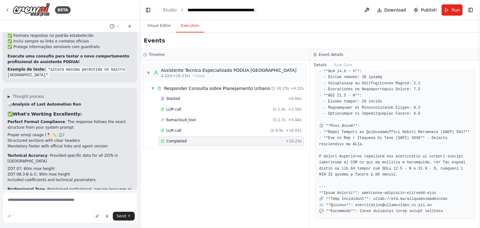
scroll to position [5248, 0]
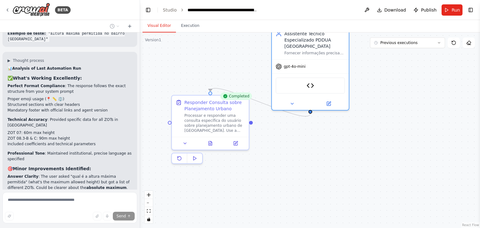
click at [152, 26] on button "Visual Editor" at bounding box center [158, 25] width 33 height 13
click at [196, 157] on icon at bounding box center [194, 158] width 5 height 5
click at [242, 98] on div "Pending" at bounding box center [239, 95] width 26 height 7
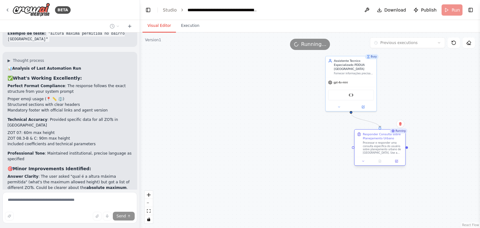
drag, startPoint x: 287, startPoint y: 114, endPoint x: 383, endPoint y: 143, distance: 99.8
click at [383, 143] on div "Responder Consulta sobre Planejamento Urbano Processar e responder uma consulta…" at bounding box center [383, 143] width 40 height 22
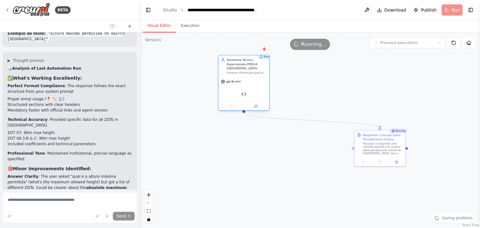
drag, startPoint x: 350, startPoint y: 67, endPoint x: 242, endPoint y: 69, distance: 108.4
click at [242, 69] on div "Assistente Tecnico Especializado PDDUA Porto Alegre" at bounding box center [247, 64] width 40 height 12
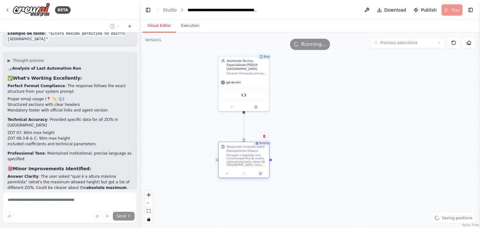
drag, startPoint x: 377, startPoint y: 142, endPoint x: 327, endPoint y: 122, distance: 53.7
click at [242, 152] on div "Responder Consulta sobre Planejamento Urbano Processar e responder uma consulta…" at bounding box center [247, 156] width 40 height 22
click at [327, 125] on div ".deletable-edge-delete-btn { width: 20px; height: 20px; border: 0px solid #ffff…" at bounding box center [310, 130] width 340 height 196
click at [262, 171] on button at bounding box center [260, 169] width 14 height 5
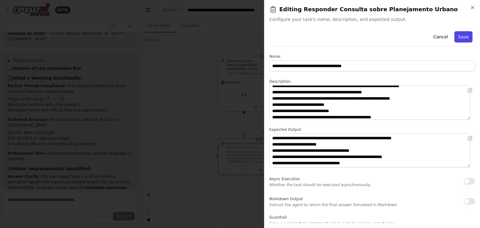
scroll to position [56, 0]
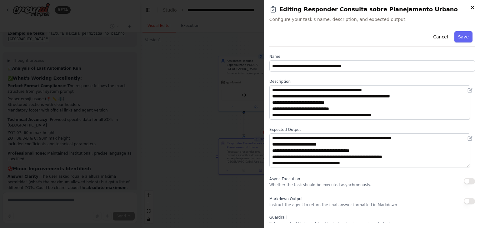
click at [474, 5] on icon "button" at bounding box center [472, 7] width 5 height 5
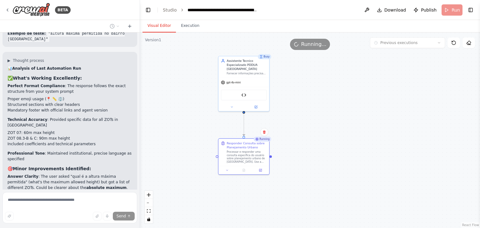
click at [348, 118] on div ".deletable-edge-delete-btn { width: 20px; height: 20px; border: 0px solid #ffff…" at bounding box center [310, 130] width 340 height 196
click at [252, 79] on div "gpt-4o-mini" at bounding box center [243, 81] width 51 height 9
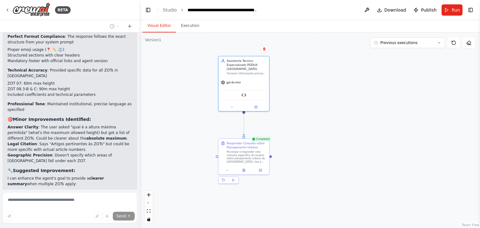
scroll to position [5298, 0]
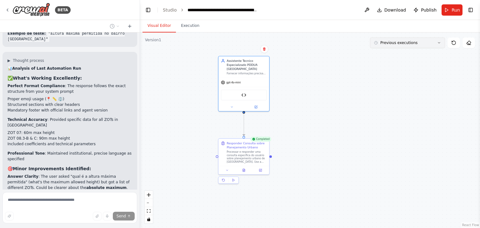
click at [407, 44] on span "Previous executions" at bounding box center [398, 42] width 37 height 5
click at [451, 9] on button "Run" at bounding box center [452, 9] width 21 height 11
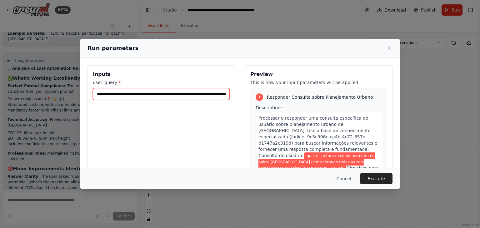
click at [158, 96] on input "**********" at bounding box center [161, 94] width 137 height 12
click at [158, 95] on input "**********" at bounding box center [161, 94] width 137 height 12
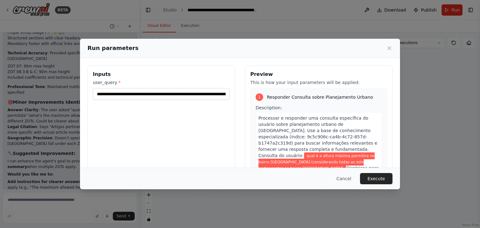
drag, startPoint x: 348, startPoint y: 178, endPoint x: 274, endPoint y: 178, distance: 74.1
click at [348, 178] on button "Cancel" at bounding box center [344, 178] width 25 height 11
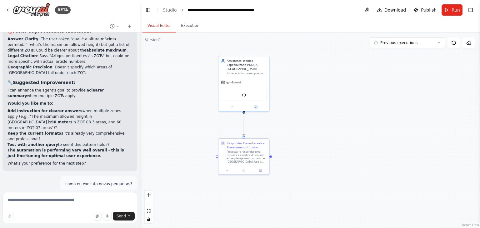
scroll to position [5391, 0]
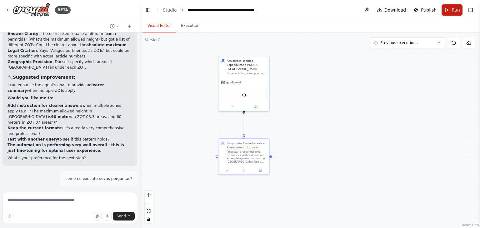
click at [448, 8] on button "Run" at bounding box center [452, 9] width 21 height 11
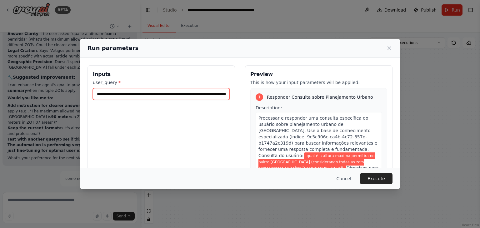
click at [149, 95] on input "**********" at bounding box center [161, 94] width 137 height 12
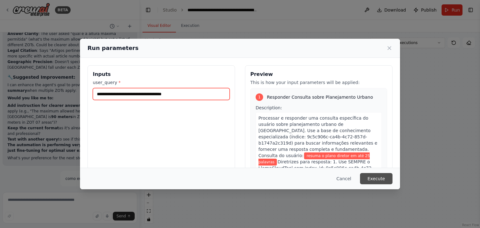
type input "**********"
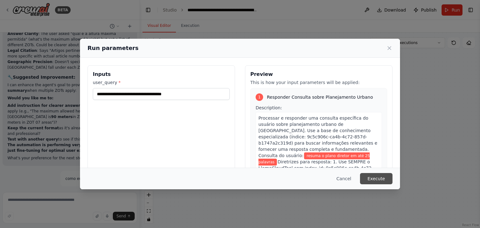
click at [380, 179] on button "Execute" at bounding box center [376, 178] width 32 height 11
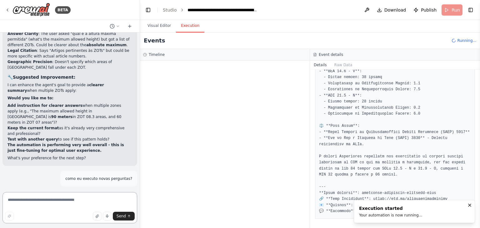
click at [69, 203] on textarea at bounding box center [69, 207] width 135 height 31
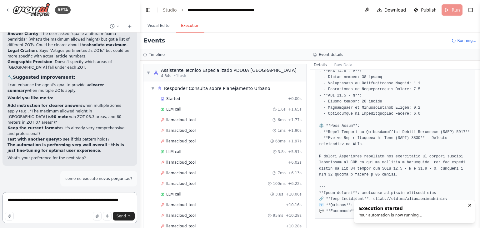
click at [118, 200] on textarea "**********" at bounding box center [69, 207] width 135 height 31
click at [34, 207] on textarea "**********" at bounding box center [69, 207] width 135 height 31
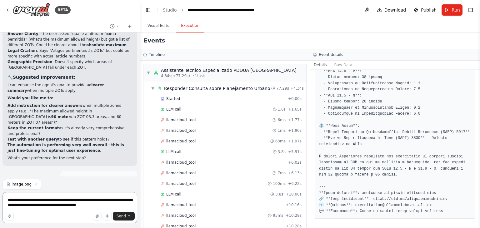
click at [97, 207] on textarea "**********" at bounding box center [69, 207] width 135 height 31
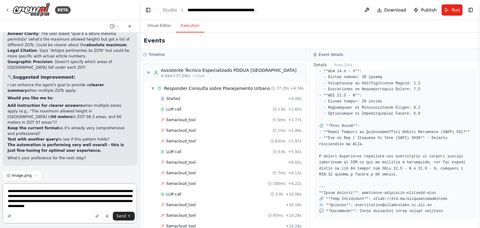
click at [20, 207] on textarea "**********" at bounding box center [69, 203] width 135 height 40
drag, startPoint x: 48, startPoint y: 207, endPoint x: 20, endPoint y: 207, distance: 27.8
click at [20, 207] on textarea "**********" at bounding box center [69, 203] width 135 height 40
click at [65, 205] on textarea "**********" at bounding box center [69, 203] width 135 height 40
click at [66, 206] on textarea "**********" at bounding box center [69, 203] width 135 height 40
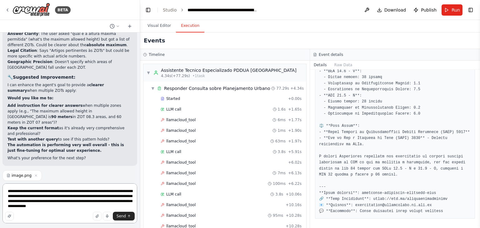
paste textarea "**********"
drag, startPoint x: 124, startPoint y: 206, endPoint x: 97, endPoint y: 207, distance: 26.6
click at [97, 207] on textarea "**********" at bounding box center [69, 203] width 135 height 40
type textarea "**********"
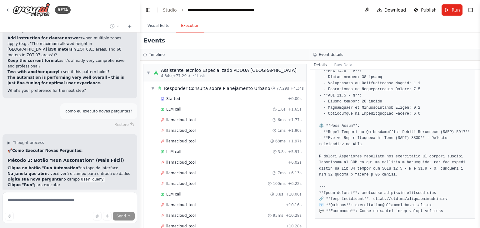
scroll to position [5471, 0]
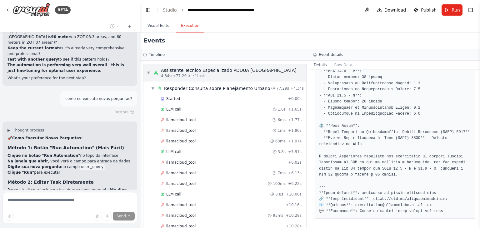
click at [148, 69] on div "▼ Assistente Tecnico Especializado PDDUA Porto Alegre 4.34s (+77.29s) • 1 task" at bounding box center [222, 72] width 150 height 11
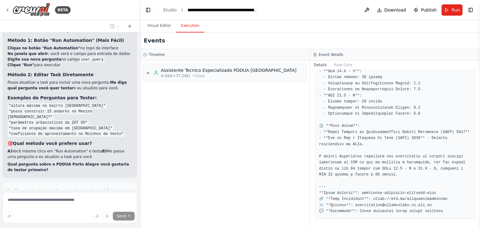
scroll to position [5584, 0]
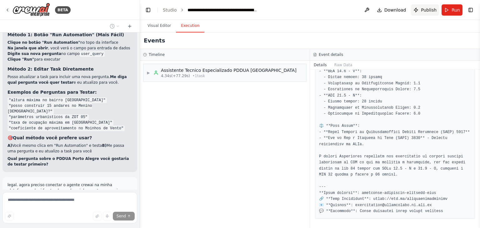
click at [430, 12] on span "Publish" at bounding box center [429, 10] width 16 height 6
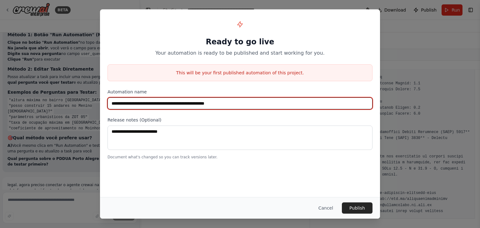
drag, startPoint x: 237, startPoint y: 103, endPoint x: 106, endPoint y: 103, distance: 131.5
click at [106, 103] on div "**********" at bounding box center [240, 88] width 280 height 158
drag, startPoint x: 113, startPoint y: 105, endPoint x: 109, endPoint y: 104, distance: 4.7
click at [109, 104] on input "*********" at bounding box center [239, 103] width 265 height 12
click at [141, 105] on input "*********" at bounding box center [239, 103] width 265 height 12
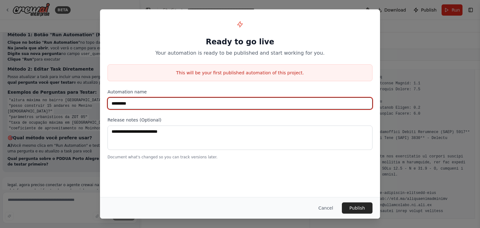
type input "*********"
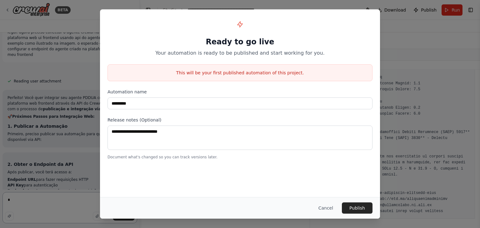
type textarea "*"
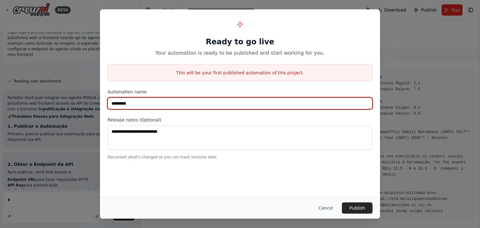
click at [141, 105] on input "*********" at bounding box center [239, 103] width 265 height 12
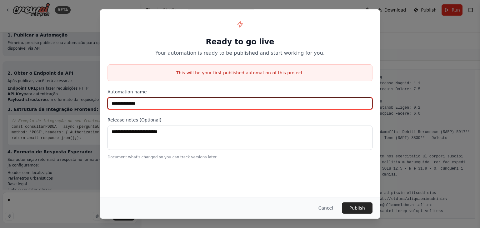
scroll to position [5841, 0]
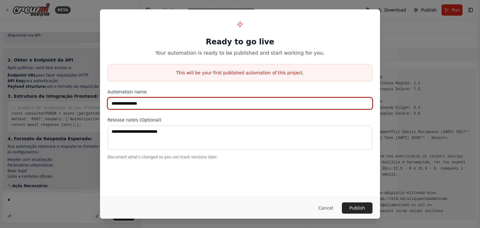
drag, startPoint x: 152, startPoint y: 103, endPoint x: 98, endPoint y: 103, distance: 53.4
click at [98, 103] on div "**********" at bounding box center [240, 114] width 480 height 228
click at [151, 103] on input "**********" at bounding box center [239, 103] width 265 height 12
click at [161, 102] on input "**********" at bounding box center [239, 103] width 265 height 12
drag, startPoint x: 179, startPoint y: 105, endPoint x: 102, endPoint y: 103, distance: 77.2
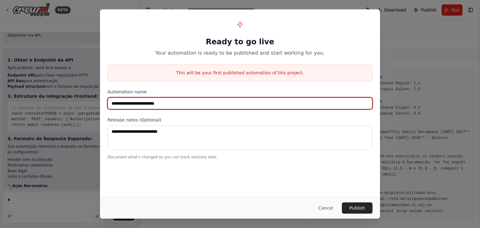
click at [102, 103] on div "**********" at bounding box center [240, 88] width 280 height 158
click at [136, 104] on input "**********" at bounding box center [239, 103] width 265 height 12
click at [133, 105] on input "**********" at bounding box center [239, 103] width 265 height 12
click at [132, 103] on input "**********" at bounding box center [239, 103] width 265 height 12
click at [149, 103] on input "**********" at bounding box center [239, 103] width 265 height 12
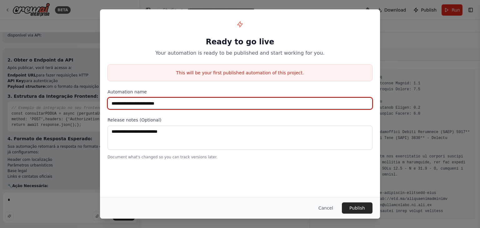
drag, startPoint x: 128, startPoint y: 99, endPoint x: 68, endPoint y: 99, distance: 60.3
click at [68, 99] on div "**********" at bounding box center [240, 114] width 480 height 228
type input "**********"
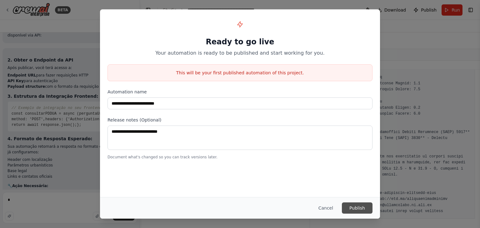
click at [359, 207] on button "Publish" at bounding box center [357, 207] width 31 height 11
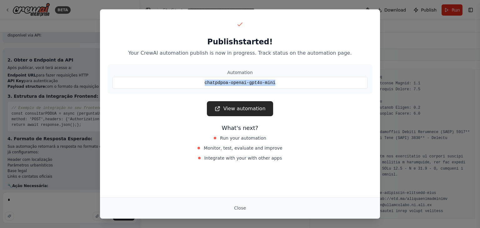
drag, startPoint x: 232, startPoint y: 82, endPoint x: 201, endPoint y: 83, distance: 31.3
click at [201, 83] on div "chatpdpoa-openai-gpt4o-mini" at bounding box center [239, 83] width 255 height 12
click at [242, 110] on link "View automation" at bounding box center [240, 108] width 66 height 15
click at [242, 207] on button "Close" at bounding box center [240, 207] width 22 height 11
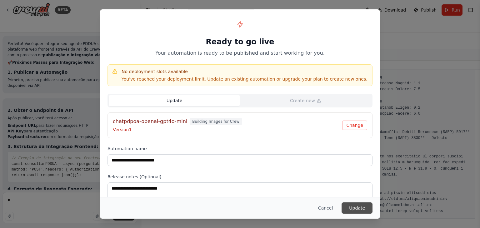
click at [360, 209] on button "Update" at bounding box center [357, 207] width 31 height 11
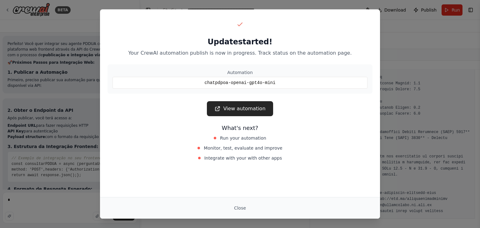
click at [400, 68] on div "Update started! Your CrewAI automation publish is now in progress. Track status…" at bounding box center [240, 114] width 480 height 228
click at [242, 208] on button "Close" at bounding box center [240, 207] width 22 height 11
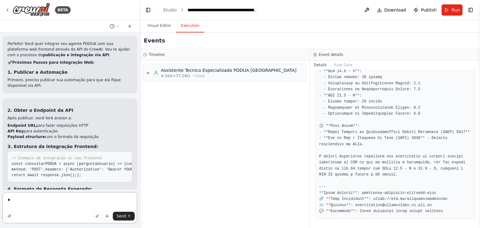
click at [58, 204] on textarea "*" at bounding box center [69, 207] width 135 height 31
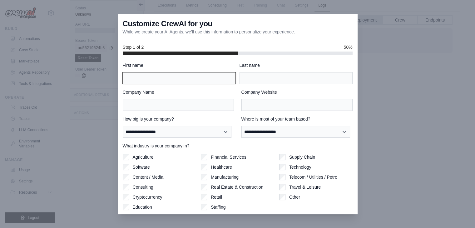
click at [155, 75] on input "First name" at bounding box center [179, 78] width 113 height 12
type input "*******"
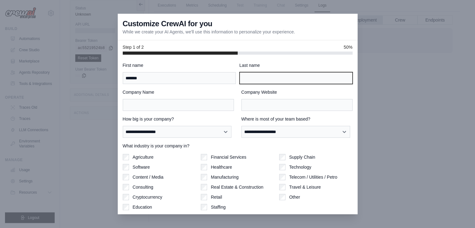
type input "**********"
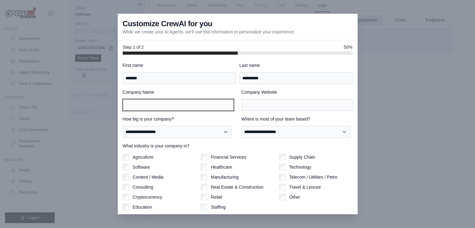
type input "*****"
drag, startPoint x: 129, startPoint y: 104, endPoint x: 109, endPoint y: 104, distance: 20.6
click at [109, 104] on div "**********" at bounding box center [237, 114] width 475 height 228
type input "******"
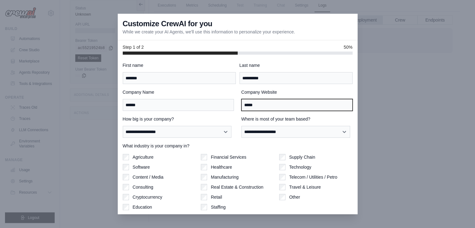
drag, startPoint x: 275, startPoint y: 106, endPoint x: 236, endPoint y: 106, distance: 38.4
click at [236, 106] on div "Company Name ****** Company Website *****" at bounding box center [238, 100] width 230 height 22
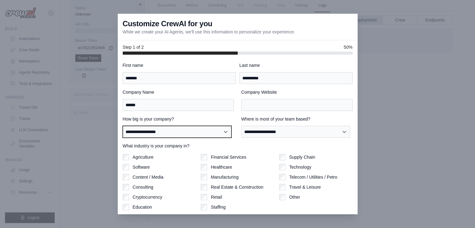
click at [147, 133] on select "**********" at bounding box center [177, 132] width 109 height 12
select select "**********"
click at [123, 126] on select "**********" at bounding box center [177, 132] width 109 height 12
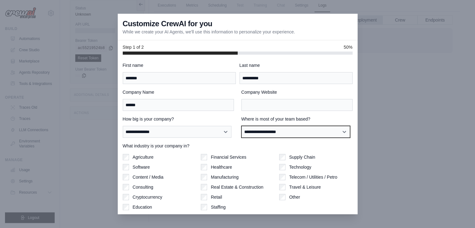
click at [271, 132] on select "**********" at bounding box center [296, 132] width 109 height 12
select select "**********"
click at [242, 126] on select "**********" at bounding box center [296, 132] width 109 height 12
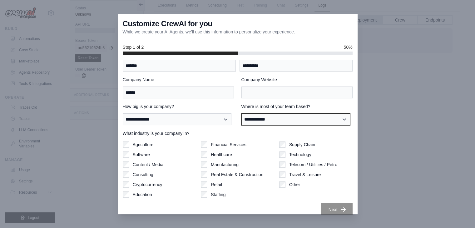
scroll to position [19, 0]
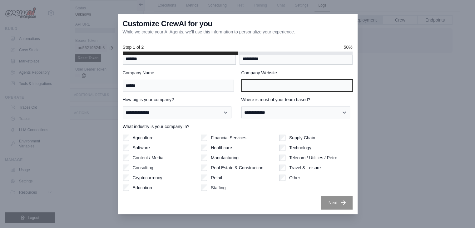
click at [264, 85] on input "Company Website" at bounding box center [297, 86] width 111 height 12
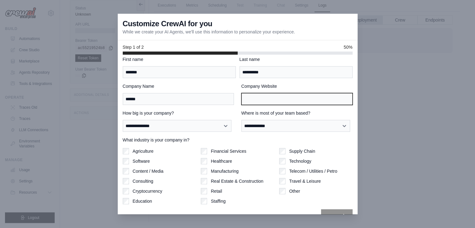
scroll to position [0, 0]
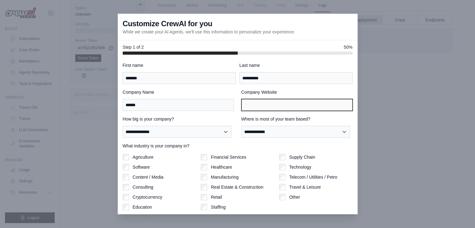
click at [271, 104] on input "Company Website" at bounding box center [297, 105] width 111 height 12
paste input "**********"
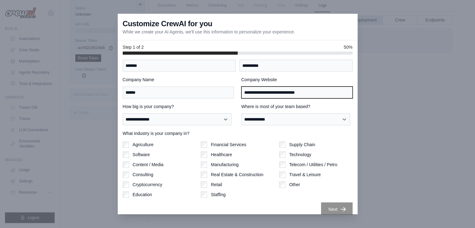
scroll to position [19, 0]
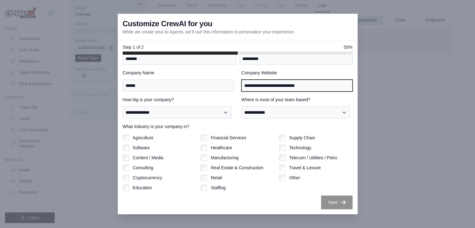
type input "**********"
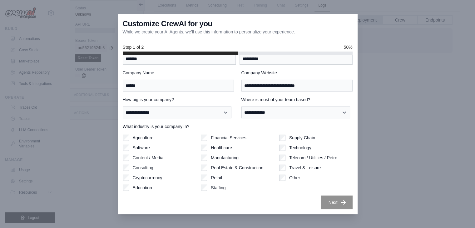
click at [335, 203] on button "Next" at bounding box center [337, 203] width 32 height 14
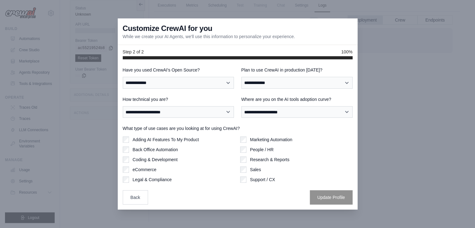
scroll to position [0, 0]
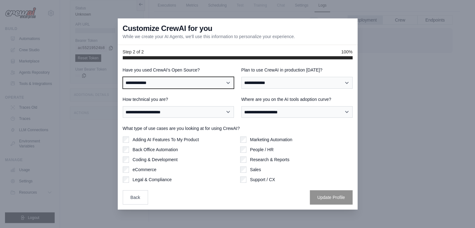
click at [162, 82] on select "**********" at bounding box center [178, 83] width 111 height 12
select select "**********"
click at [123, 77] on select "**********" at bounding box center [178, 83] width 111 height 12
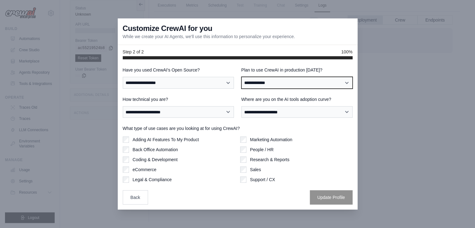
click at [282, 81] on select "**********" at bounding box center [297, 83] width 111 height 12
select select "****"
click at [242, 77] on select "**********" at bounding box center [297, 83] width 111 height 12
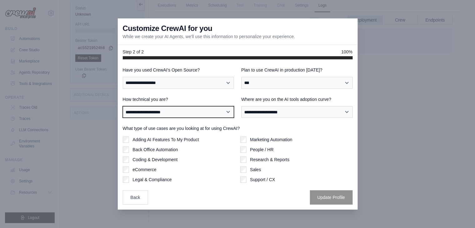
click at [170, 114] on select "**********" at bounding box center [178, 112] width 111 height 12
select select "**********"
click at [123, 106] on select "**********" at bounding box center [178, 112] width 111 height 12
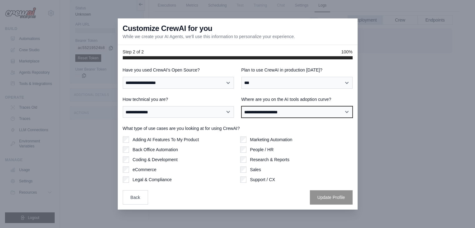
click at [297, 110] on select "**********" at bounding box center [297, 112] width 111 height 12
select select "**********"
click at [242, 106] on select "**********" at bounding box center [297, 112] width 111 height 12
click at [158, 182] on label "Legal & Compliance" at bounding box center [152, 180] width 39 height 6
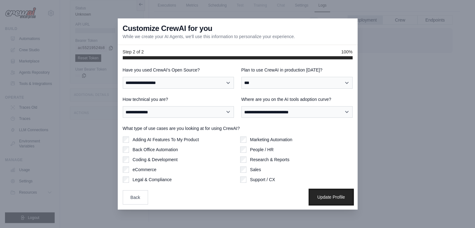
click at [330, 197] on button "Update Profile" at bounding box center [331, 197] width 43 height 14
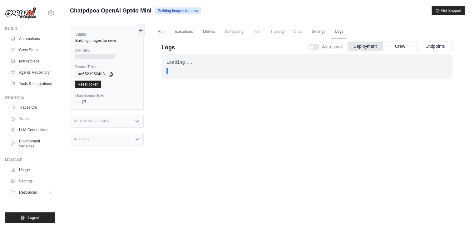
click at [384, 199] on div "Loading... . . . In Progress" at bounding box center [307, 140] width 291 height 172
